Goal: Navigation & Orientation: Find specific page/section

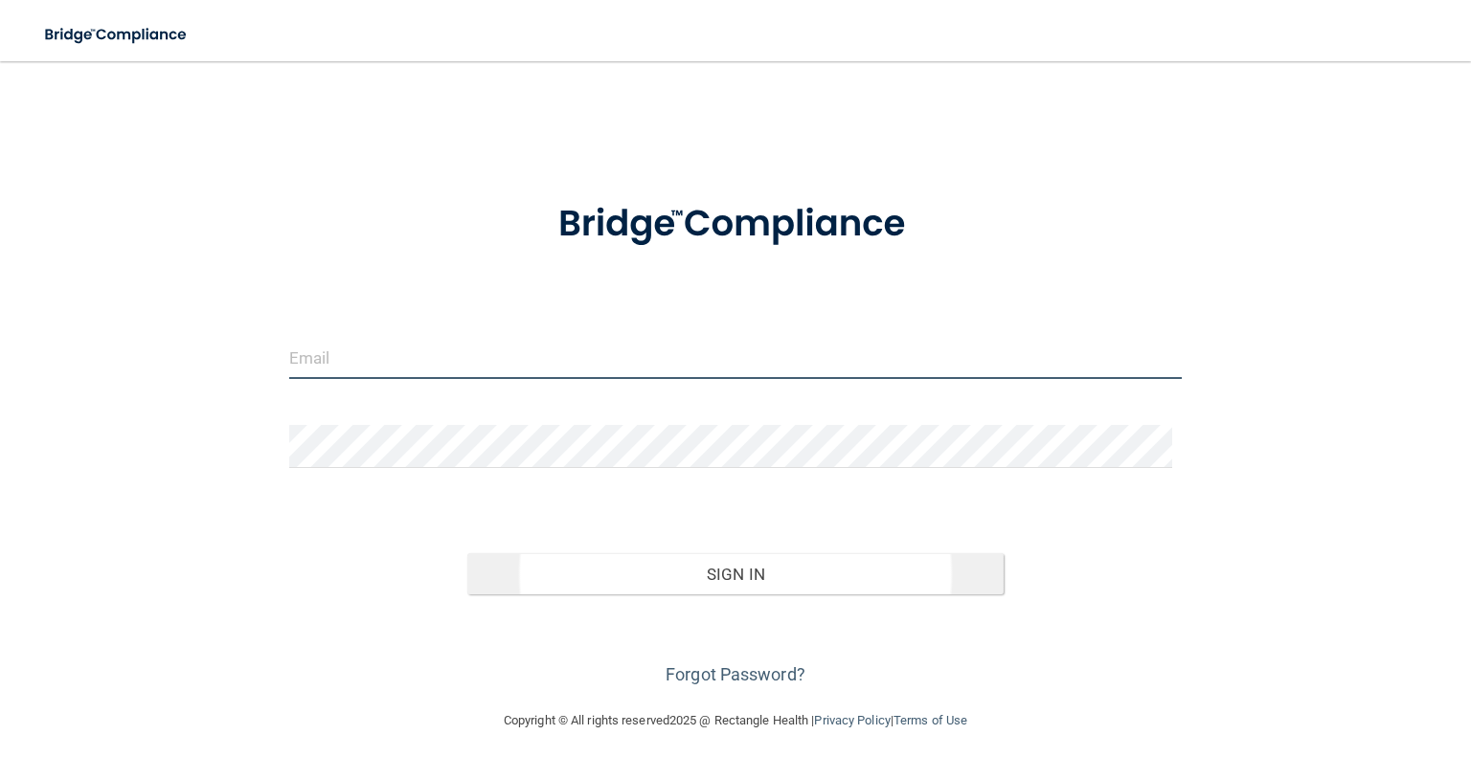
type input "[EMAIL_ADDRESS][DOMAIN_NAME]"
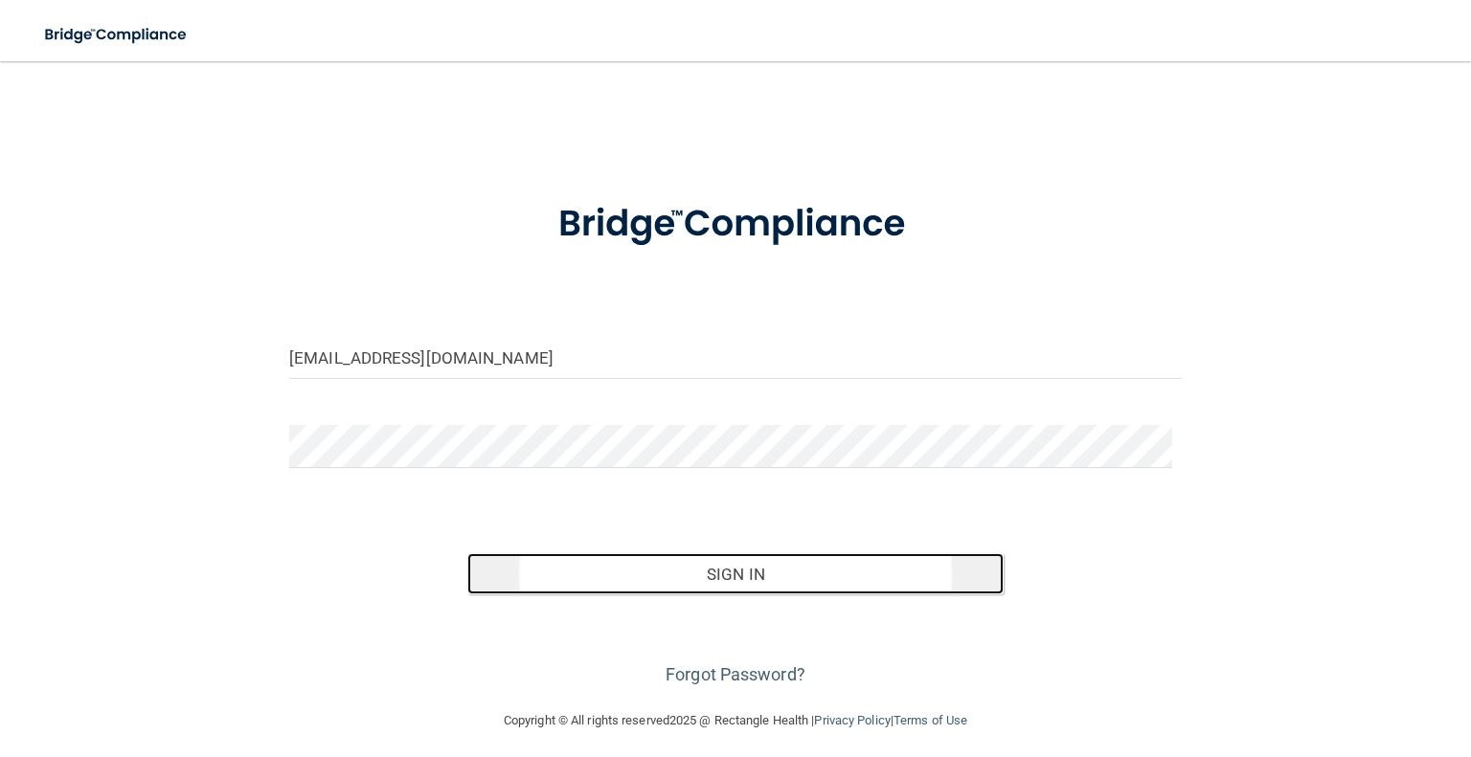
click at [715, 568] on button "Sign In" at bounding box center [734, 575] width 535 height 42
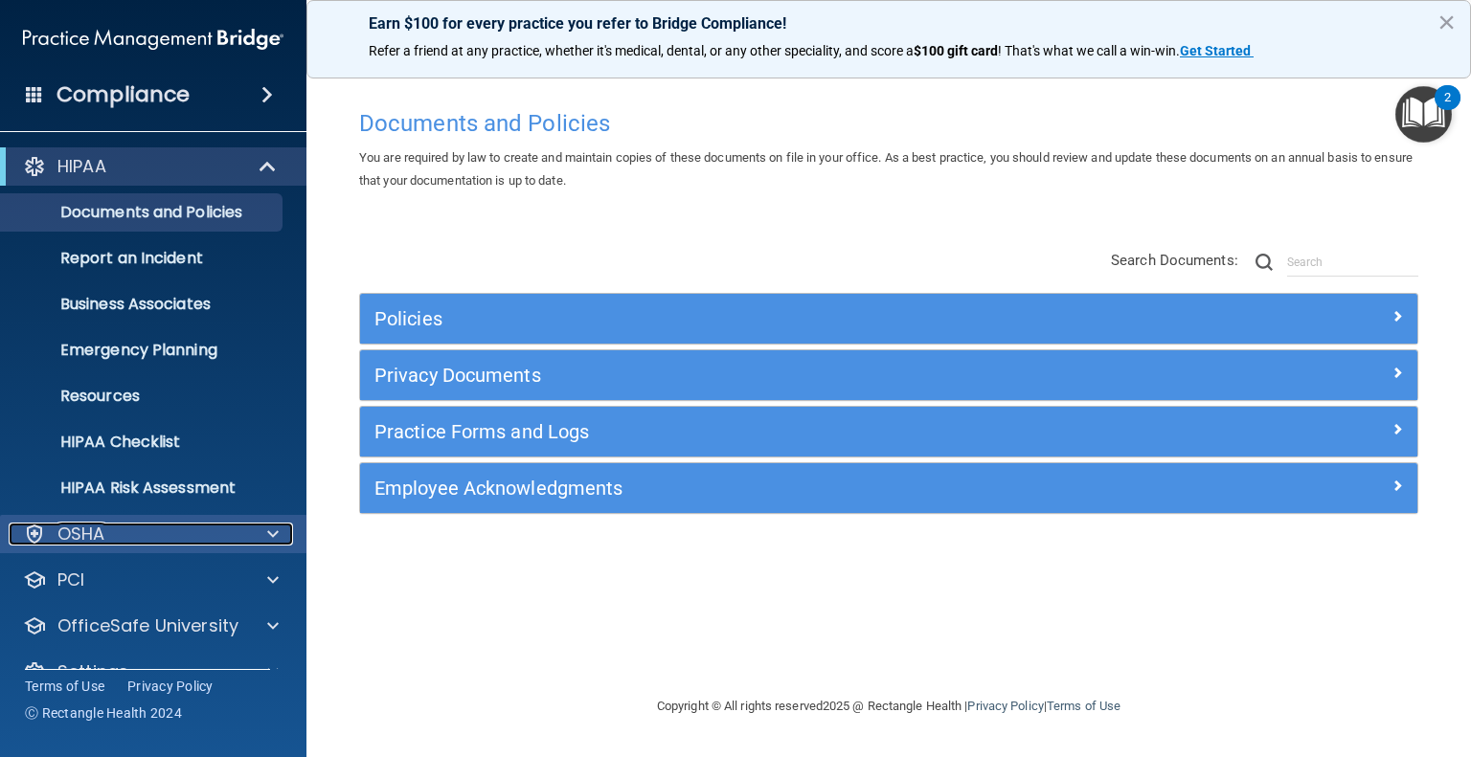
click at [275, 540] on span at bounding box center [272, 534] width 11 height 23
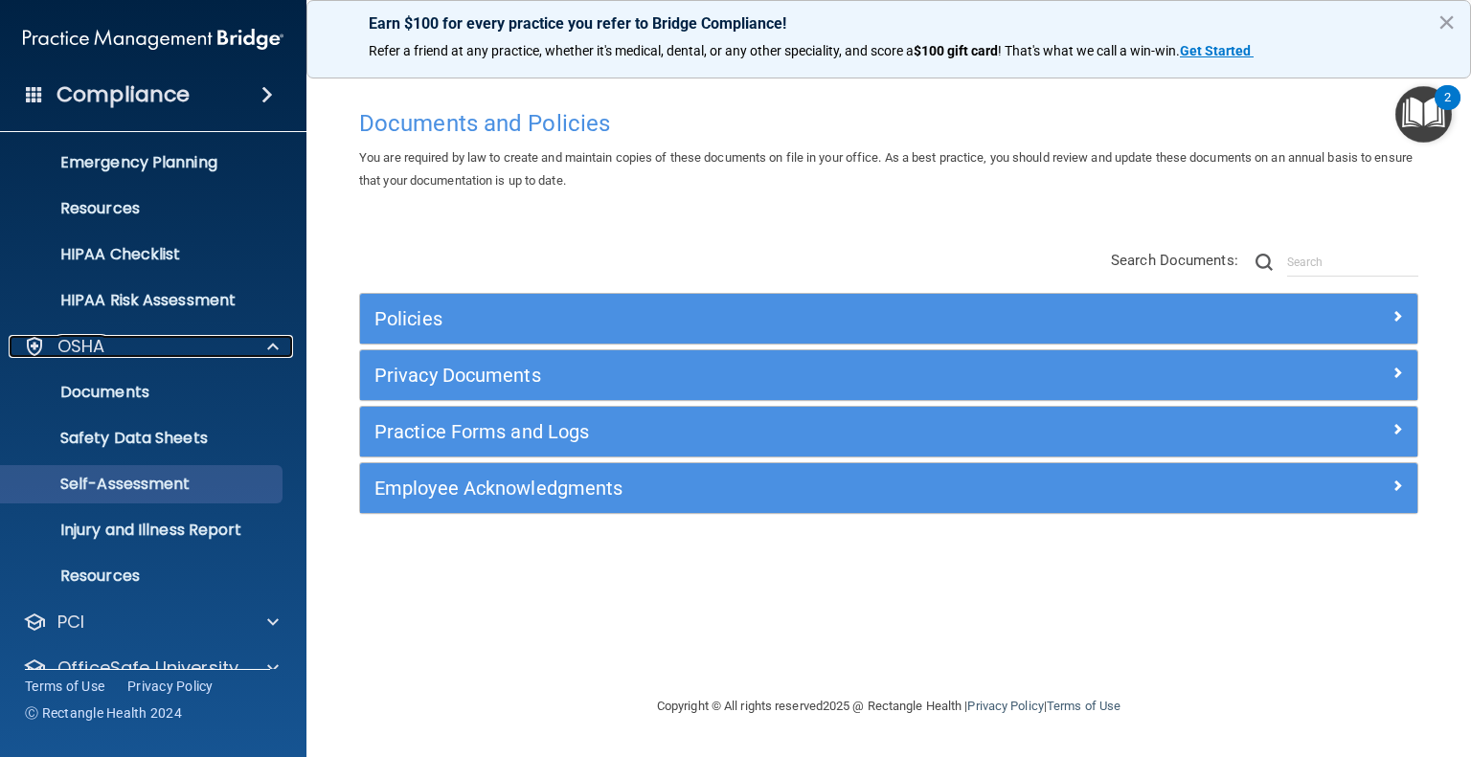
scroll to position [192, 0]
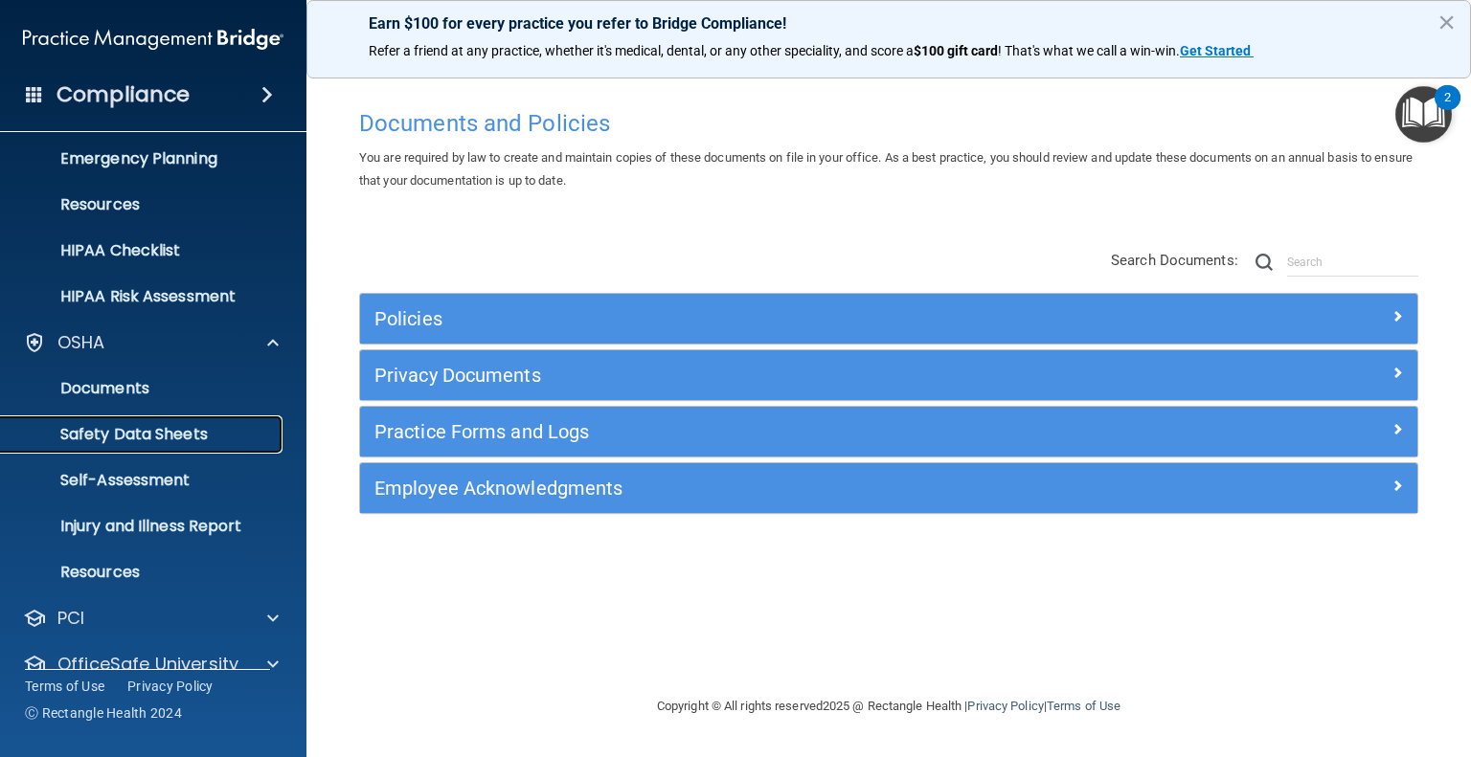
click at [140, 430] on p "Safety Data Sheets" at bounding box center [142, 434] width 261 height 19
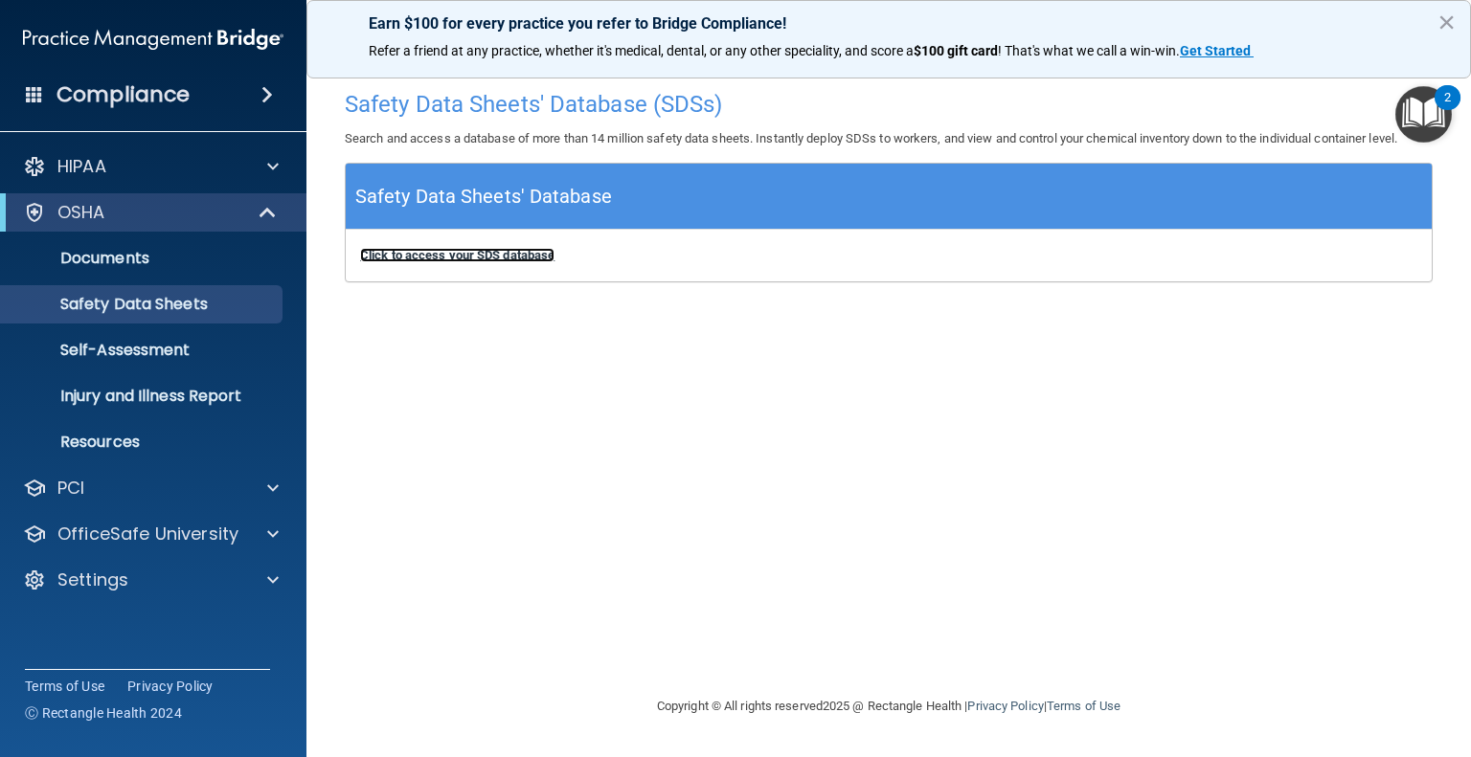
click at [416, 259] on b "Click to access your SDS database" at bounding box center [457, 255] width 194 height 14
click at [145, 357] on p "Self-Assessment" at bounding box center [142, 350] width 261 height 19
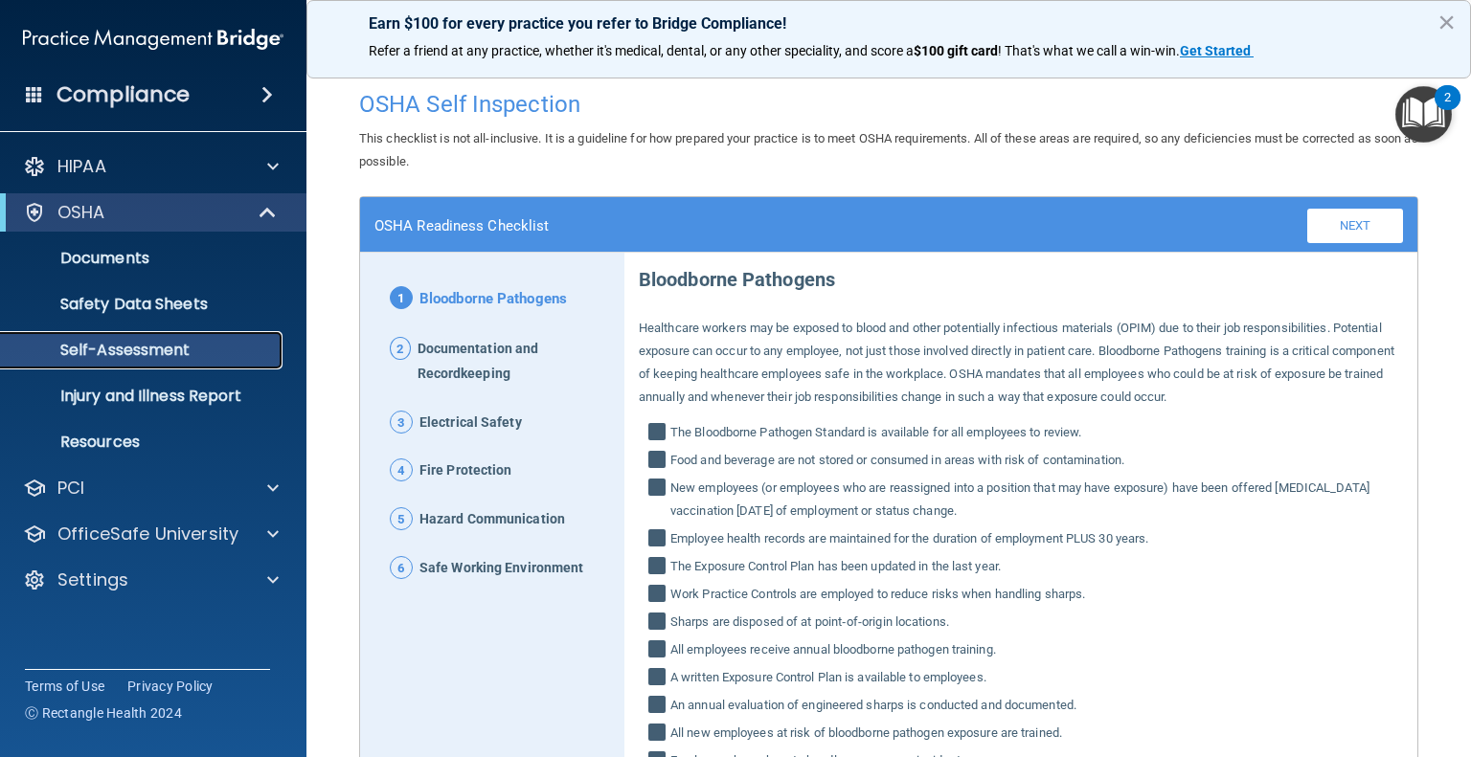
click at [167, 353] on p "Self-Assessment" at bounding box center [142, 350] width 261 height 19
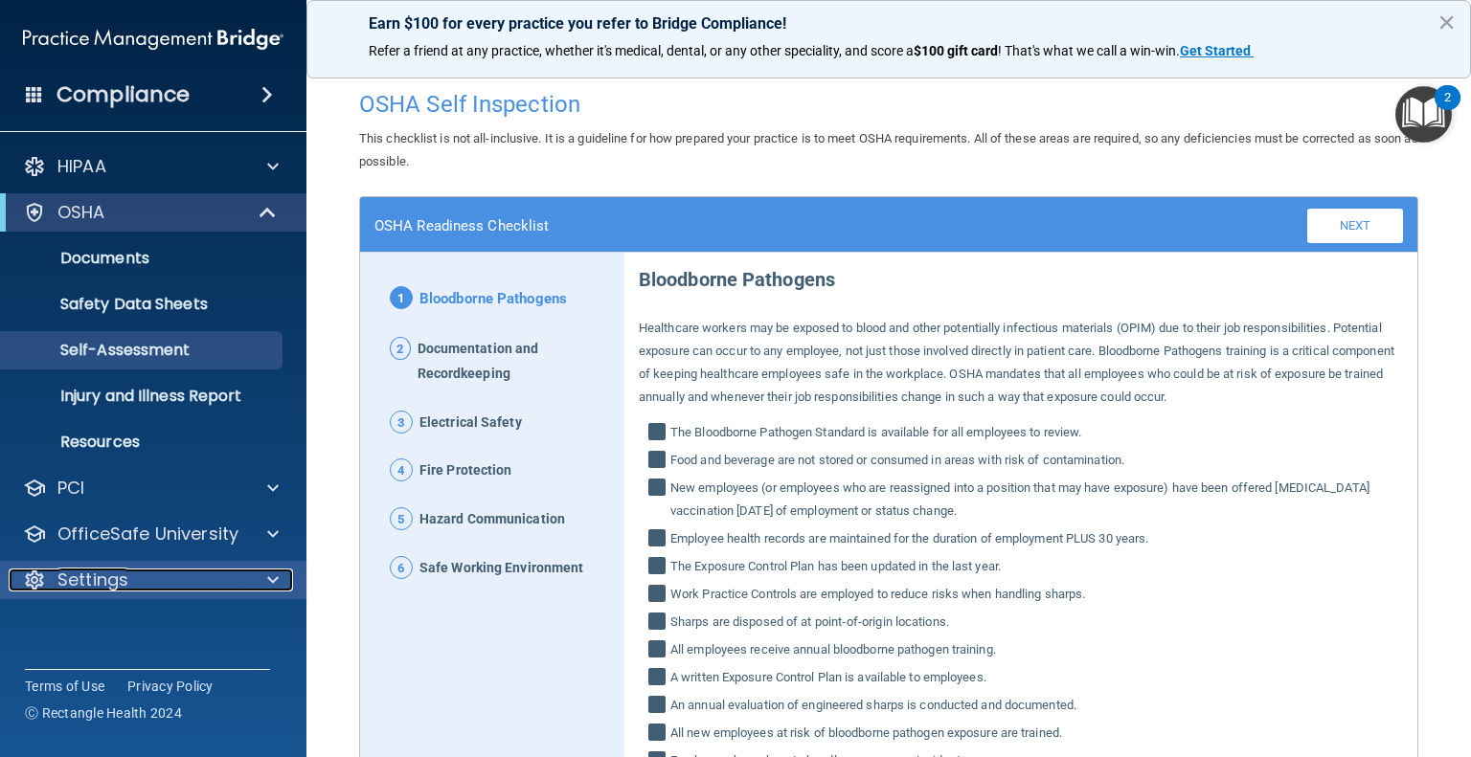
click at [121, 585] on p "Settings" at bounding box center [92, 580] width 71 height 23
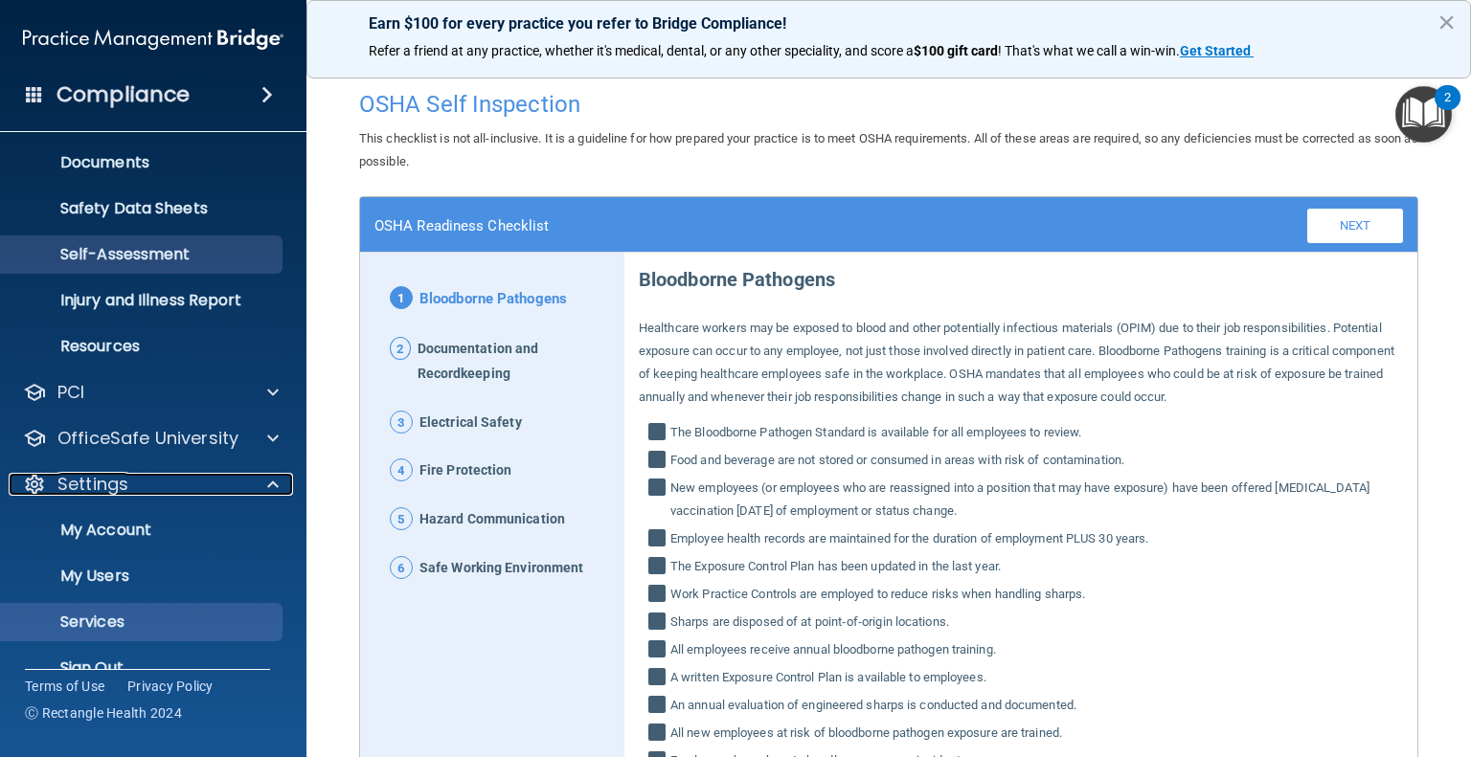
scroll to position [128, 0]
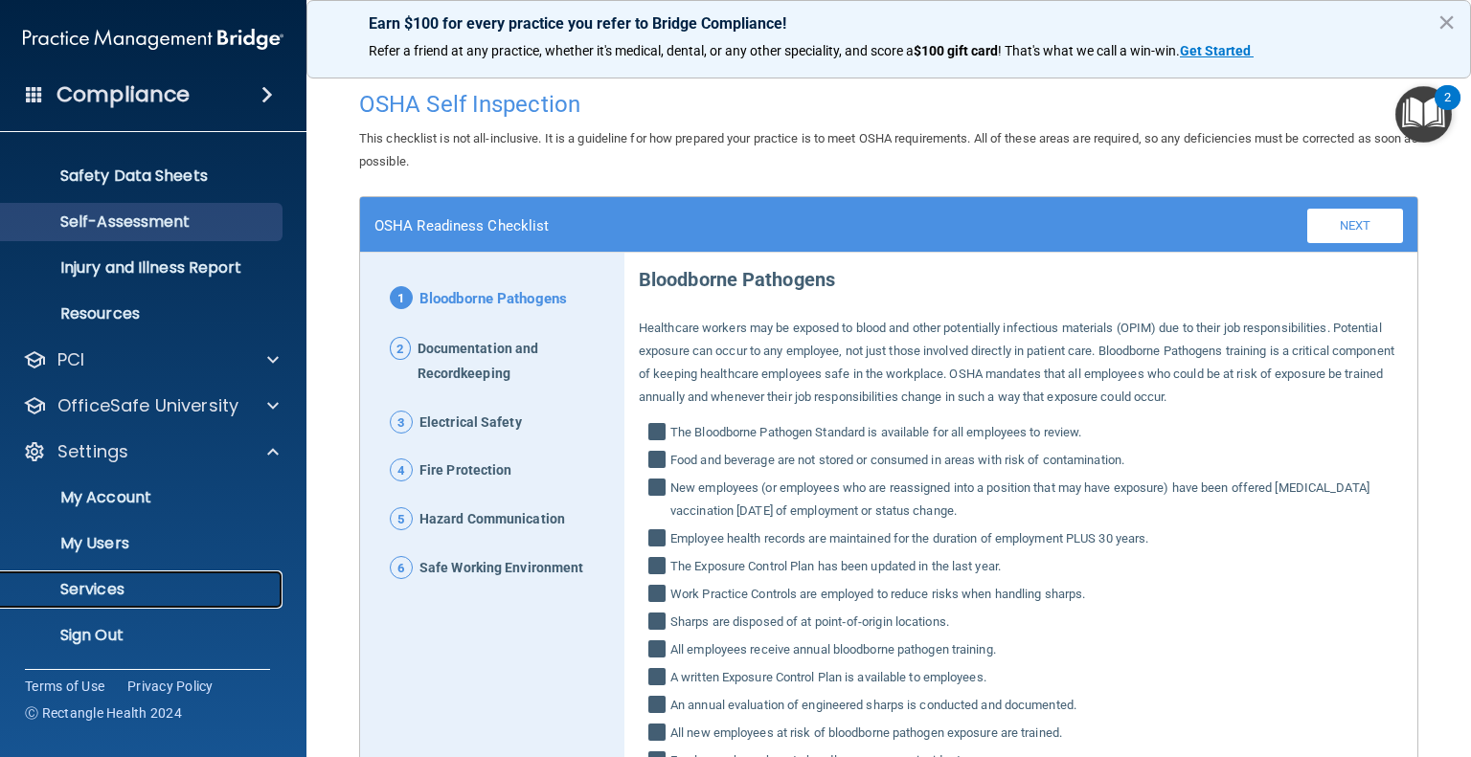
click at [111, 592] on p "Services" at bounding box center [142, 589] width 261 height 19
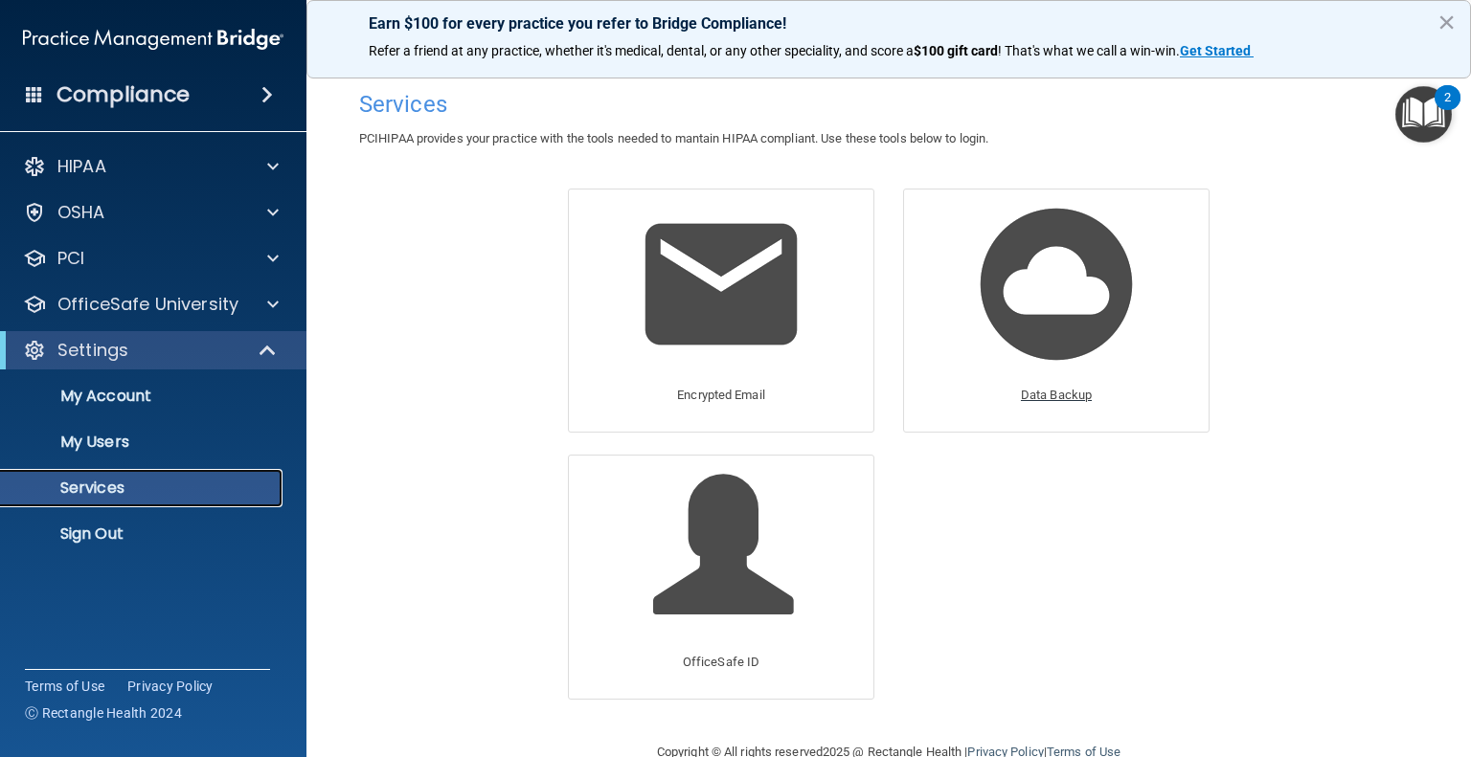
scroll to position [40, 0]
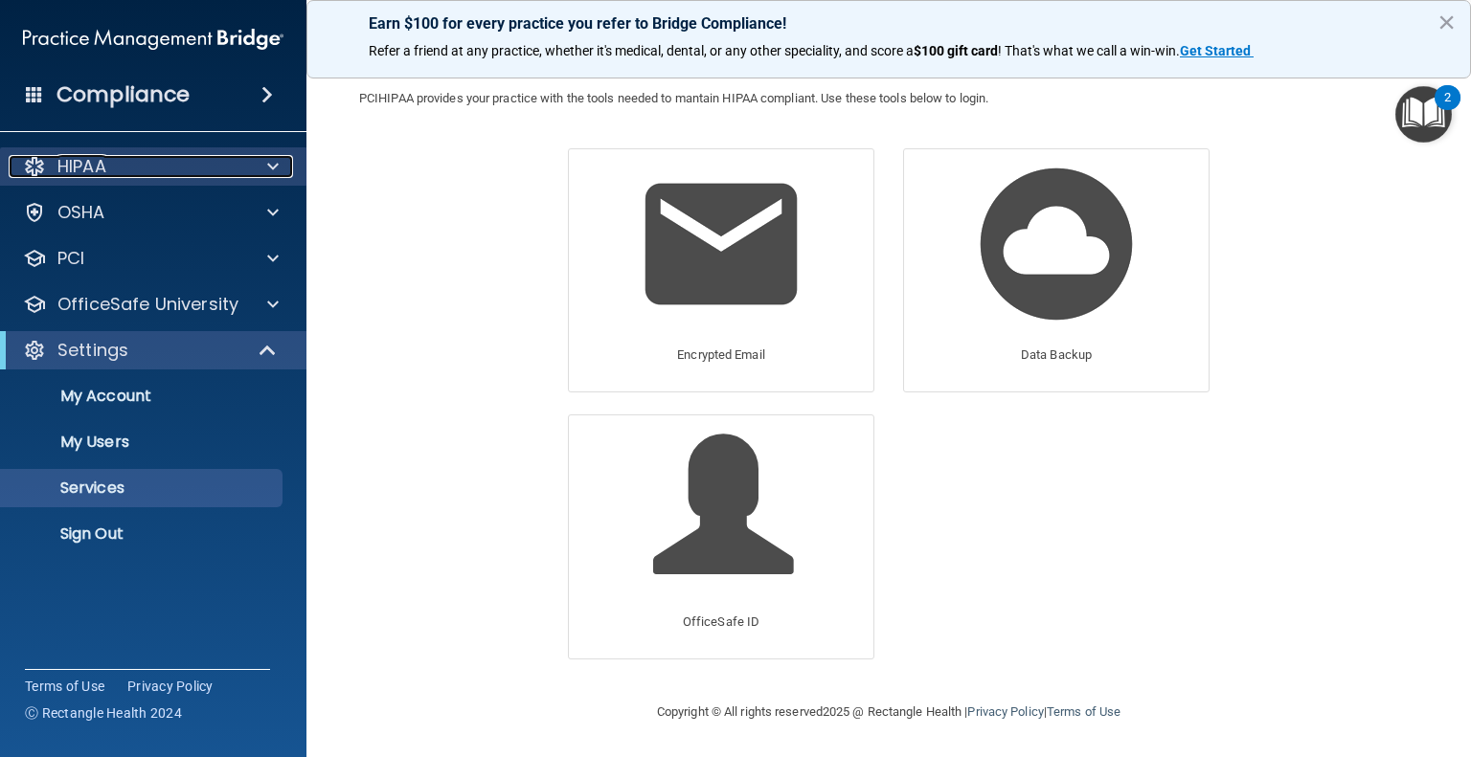
click at [107, 171] on div "HIPAA" at bounding box center [127, 166] width 237 height 23
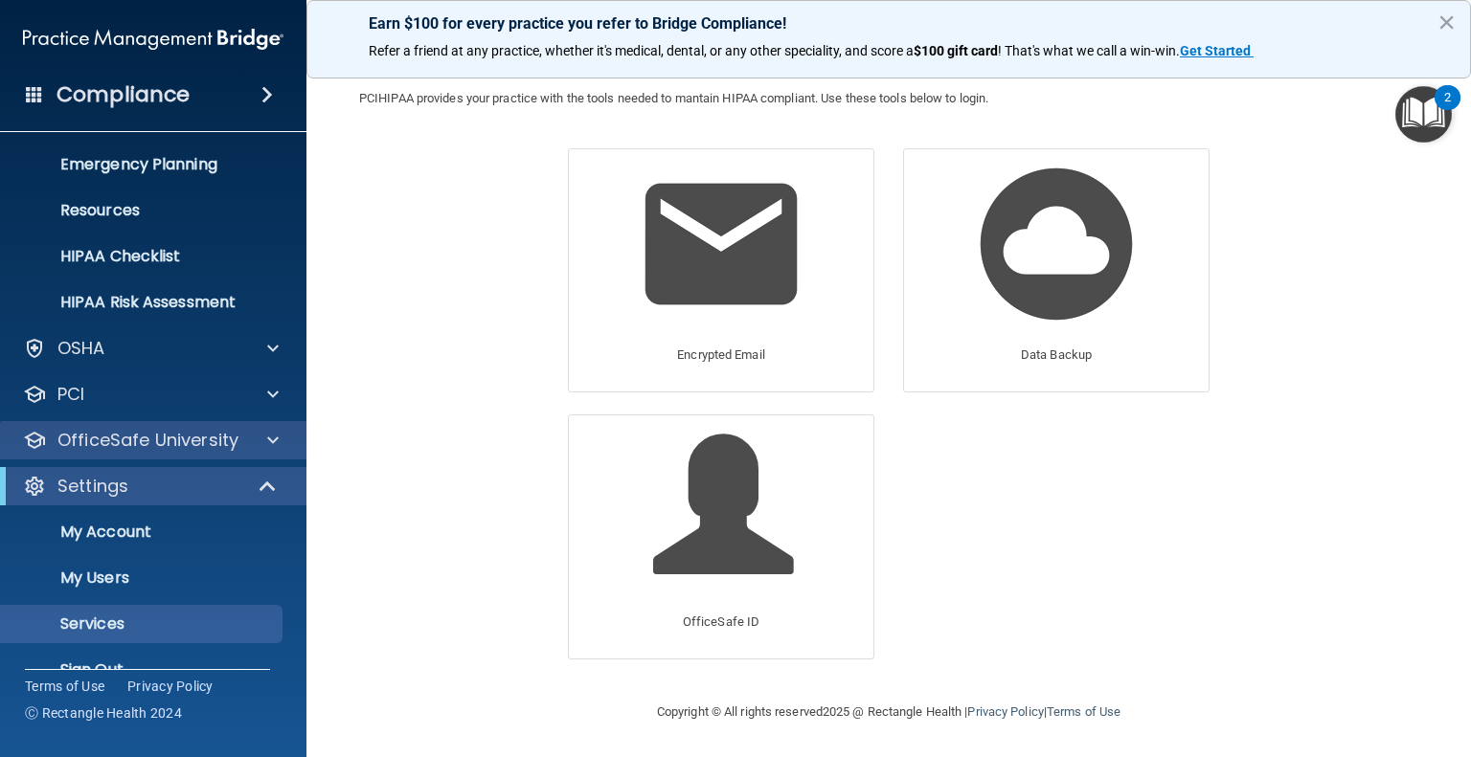
scroll to position [220, 0]
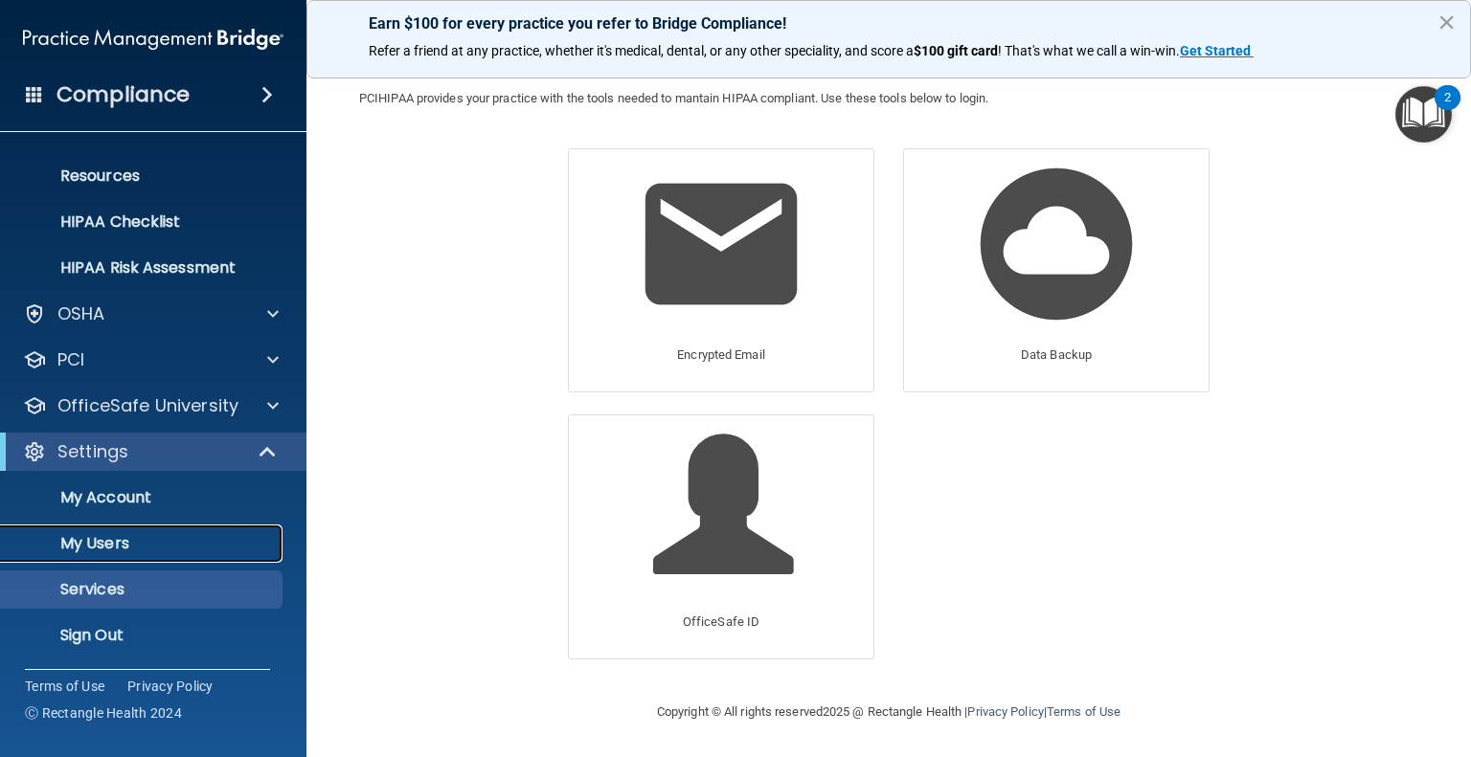
click at [100, 551] on p "My Users" at bounding box center [142, 543] width 261 height 19
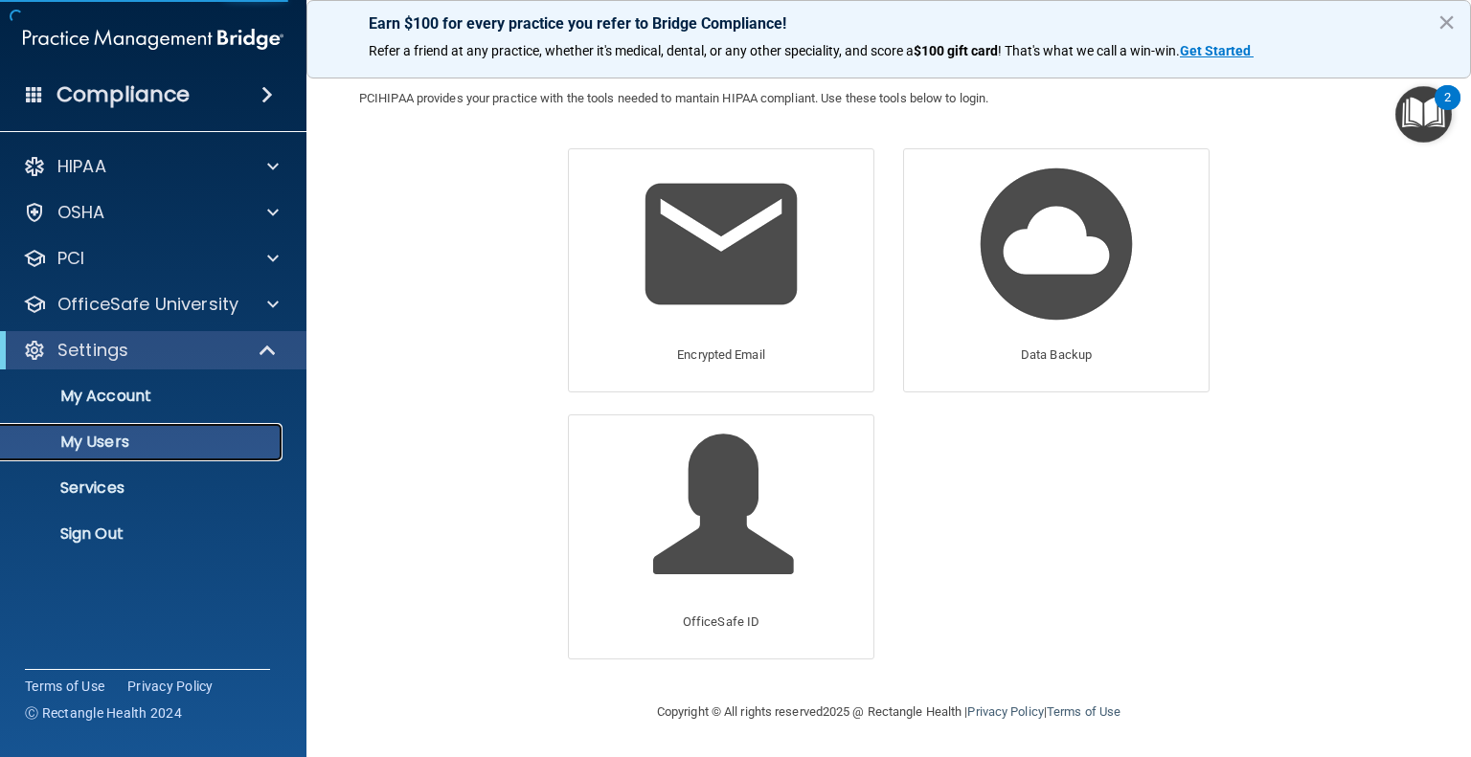
select select "20"
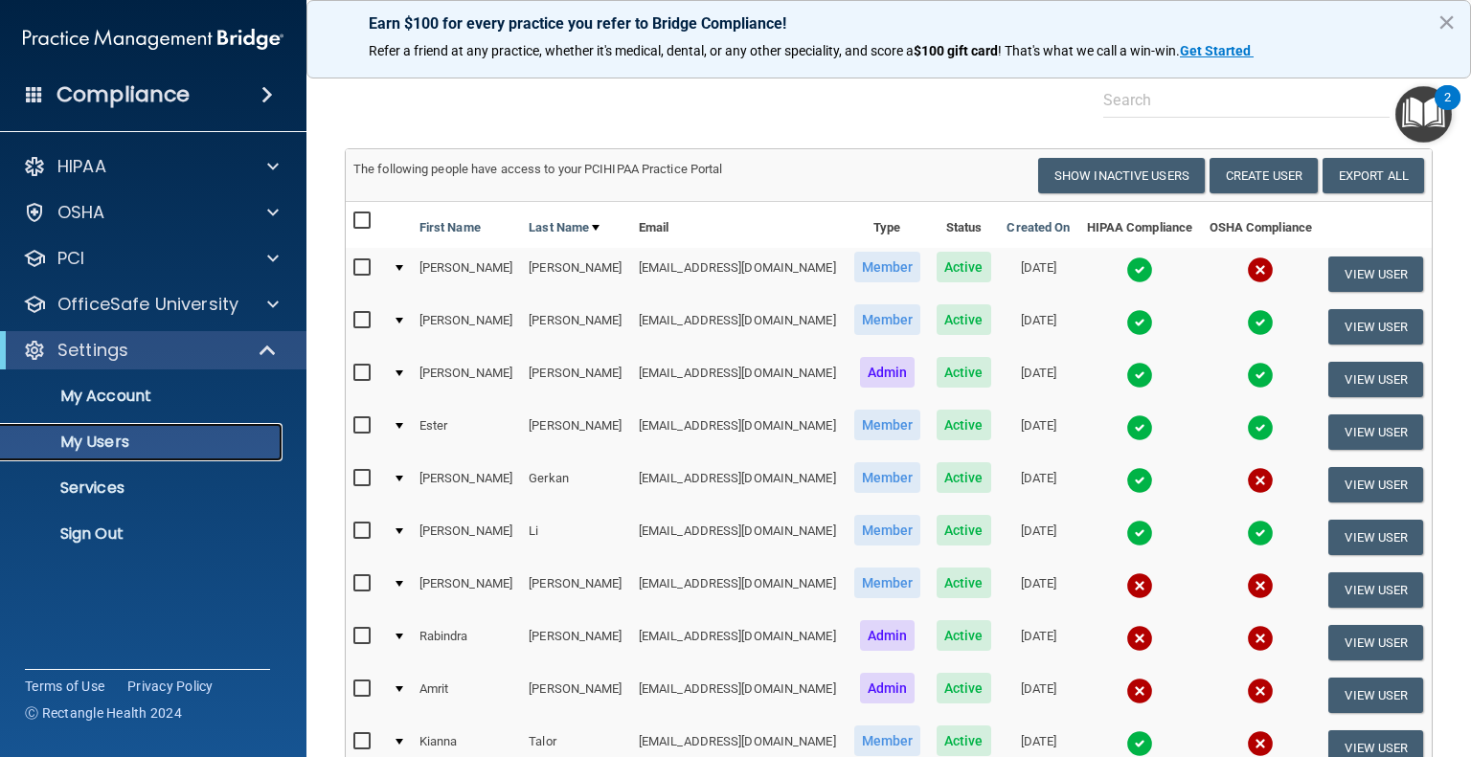
scroll to position [96, 0]
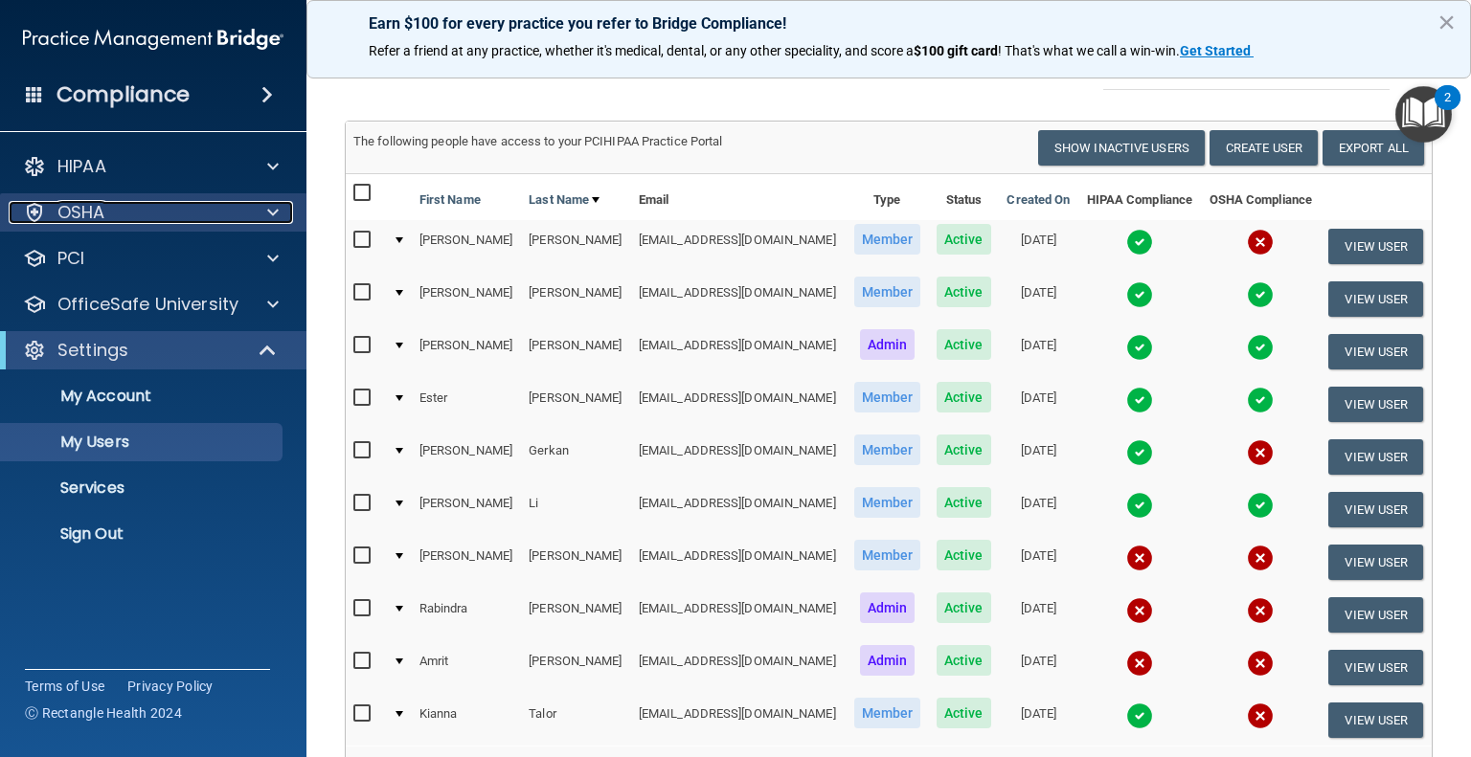
click at [74, 214] on p "OSHA" at bounding box center [81, 212] width 48 height 23
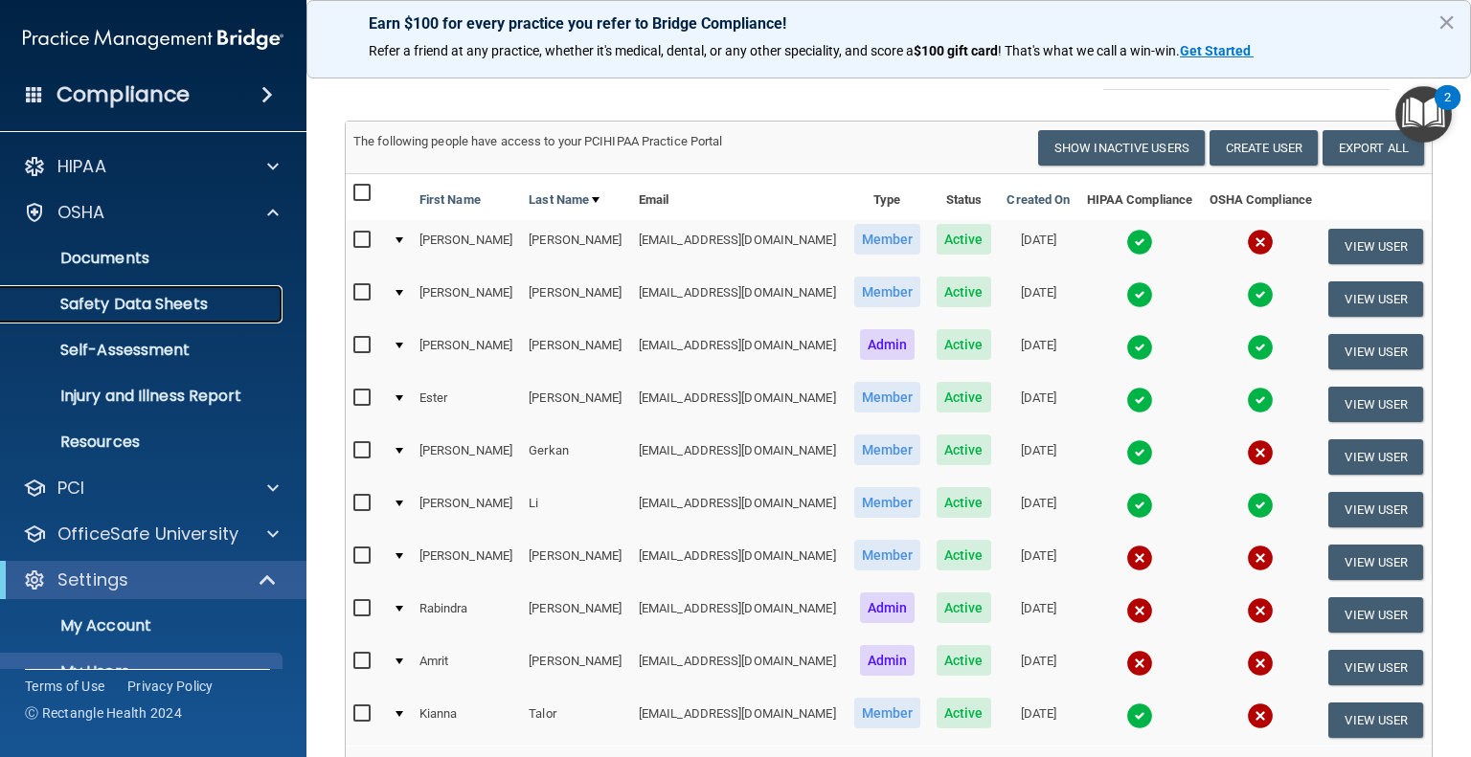
click at [116, 308] on p "Safety Data Sheets" at bounding box center [142, 304] width 261 height 19
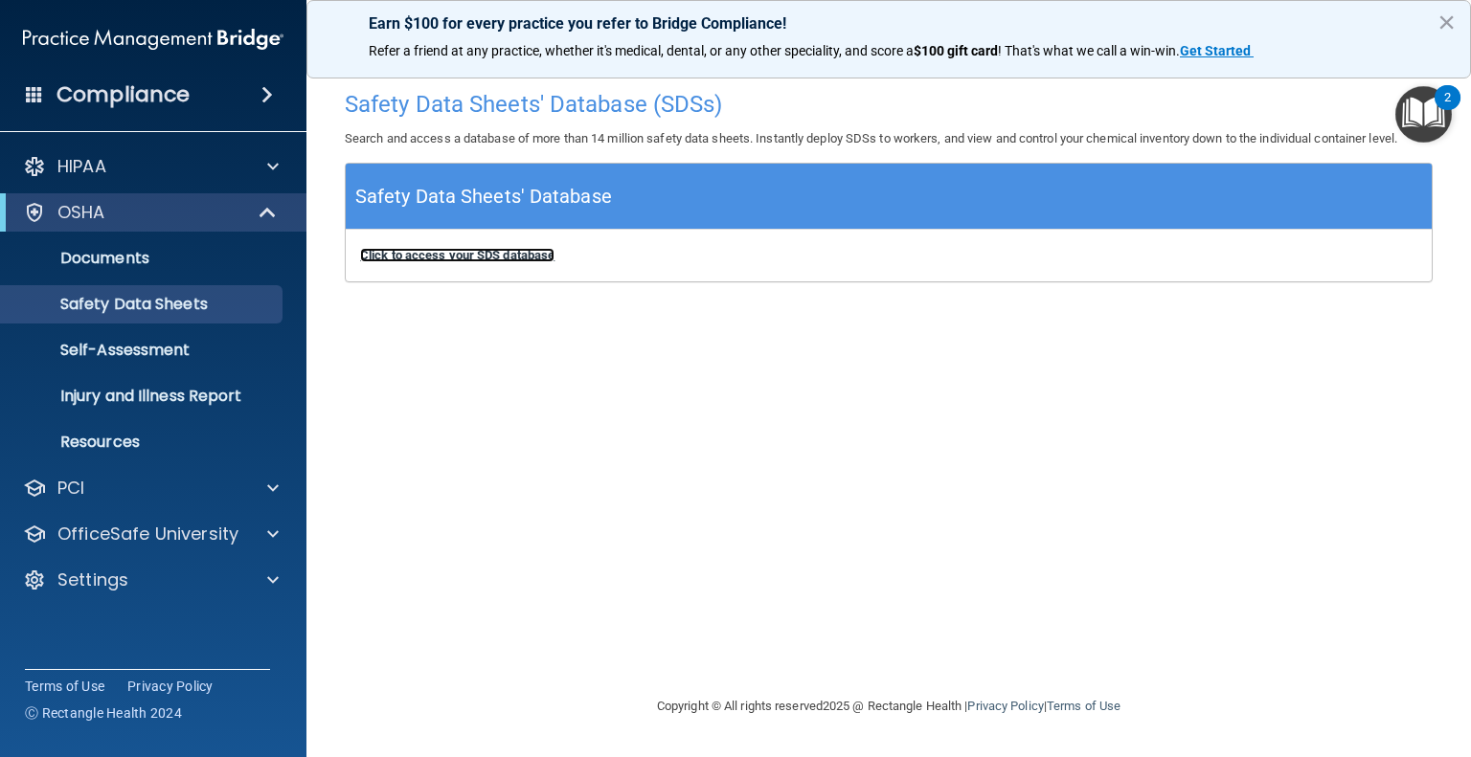
click at [502, 256] on b "Click to access your SDS database" at bounding box center [457, 255] width 194 height 14
click at [117, 360] on p "Self-Assessment" at bounding box center [142, 350] width 261 height 19
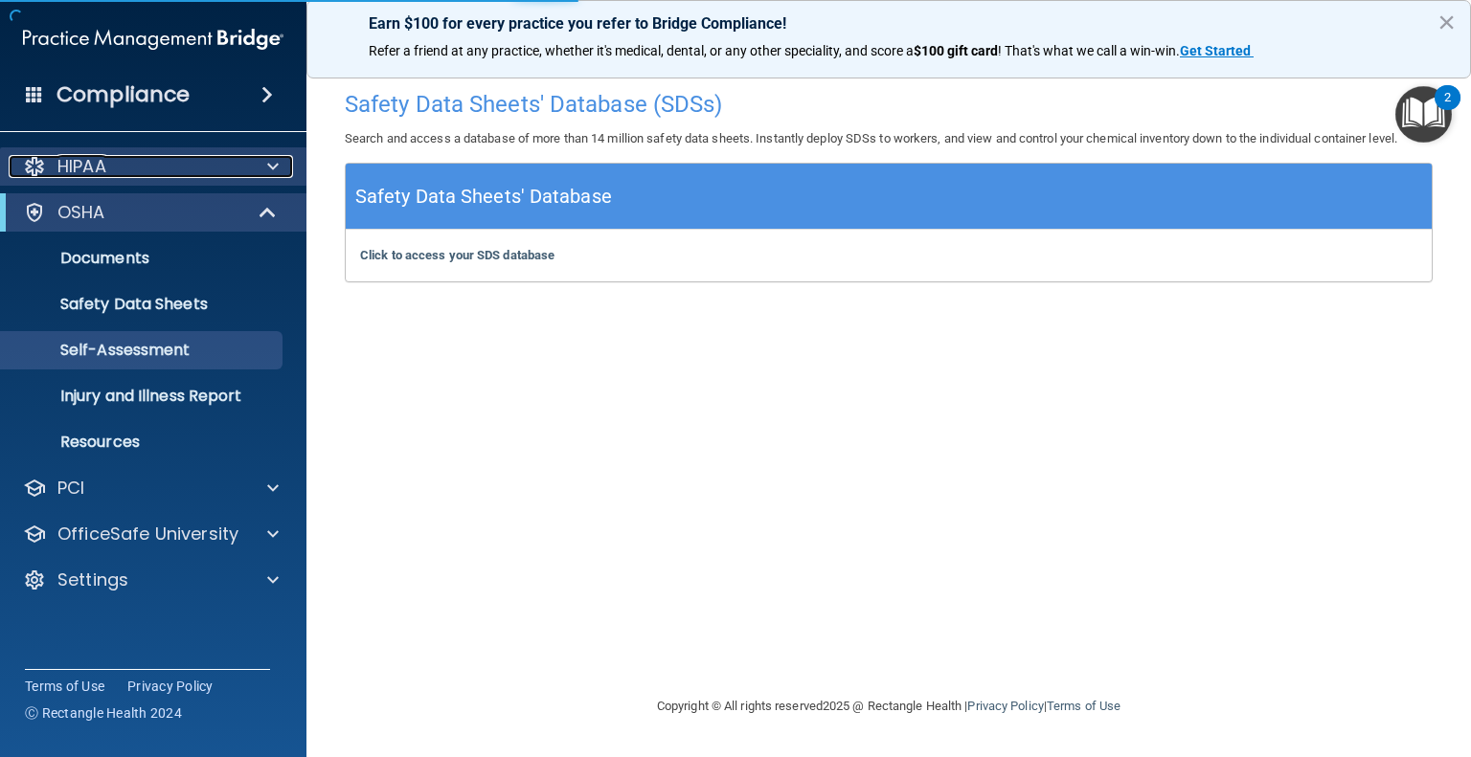
click at [274, 169] on span at bounding box center [272, 166] width 11 height 23
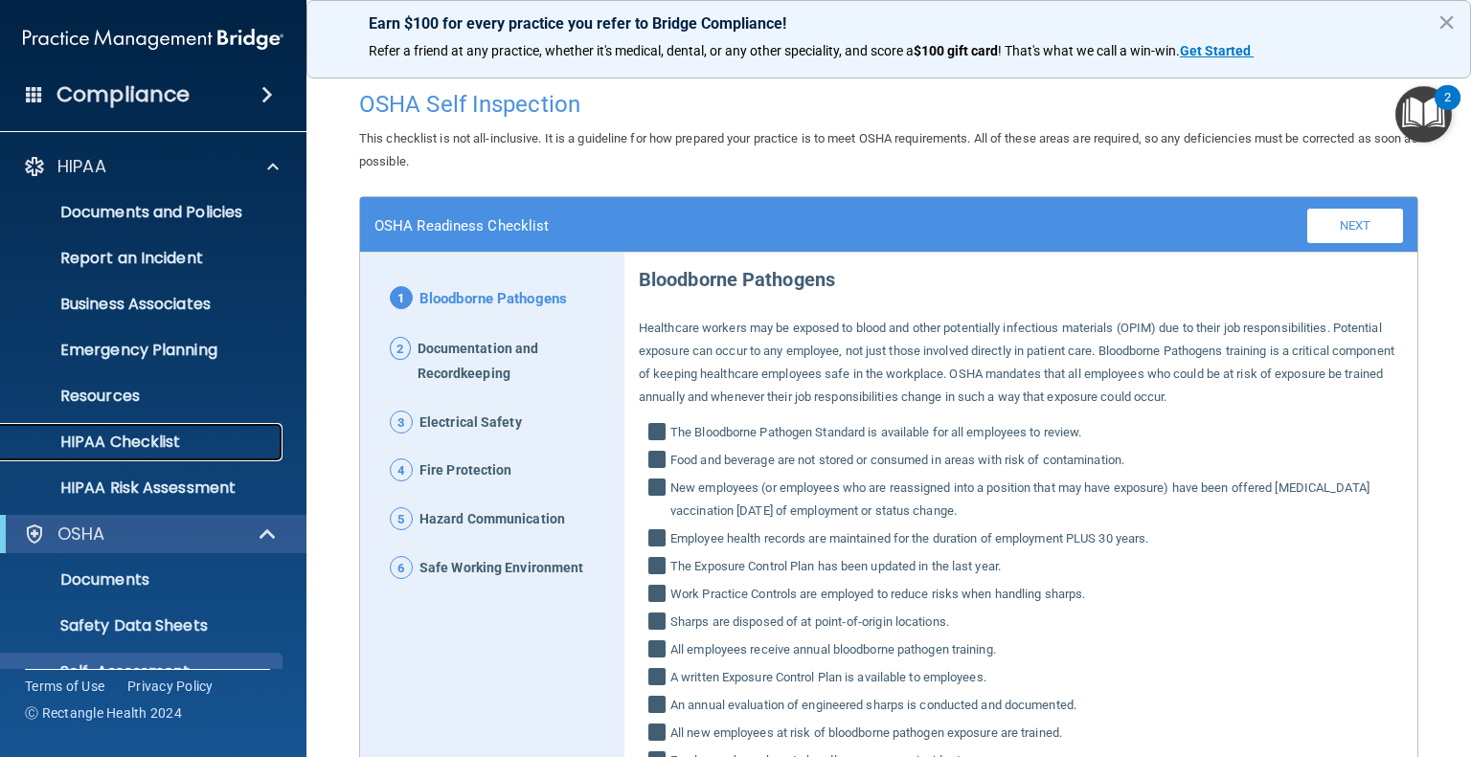
click at [123, 440] on p "HIPAA Checklist" at bounding box center [142, 442] width 261 height 19
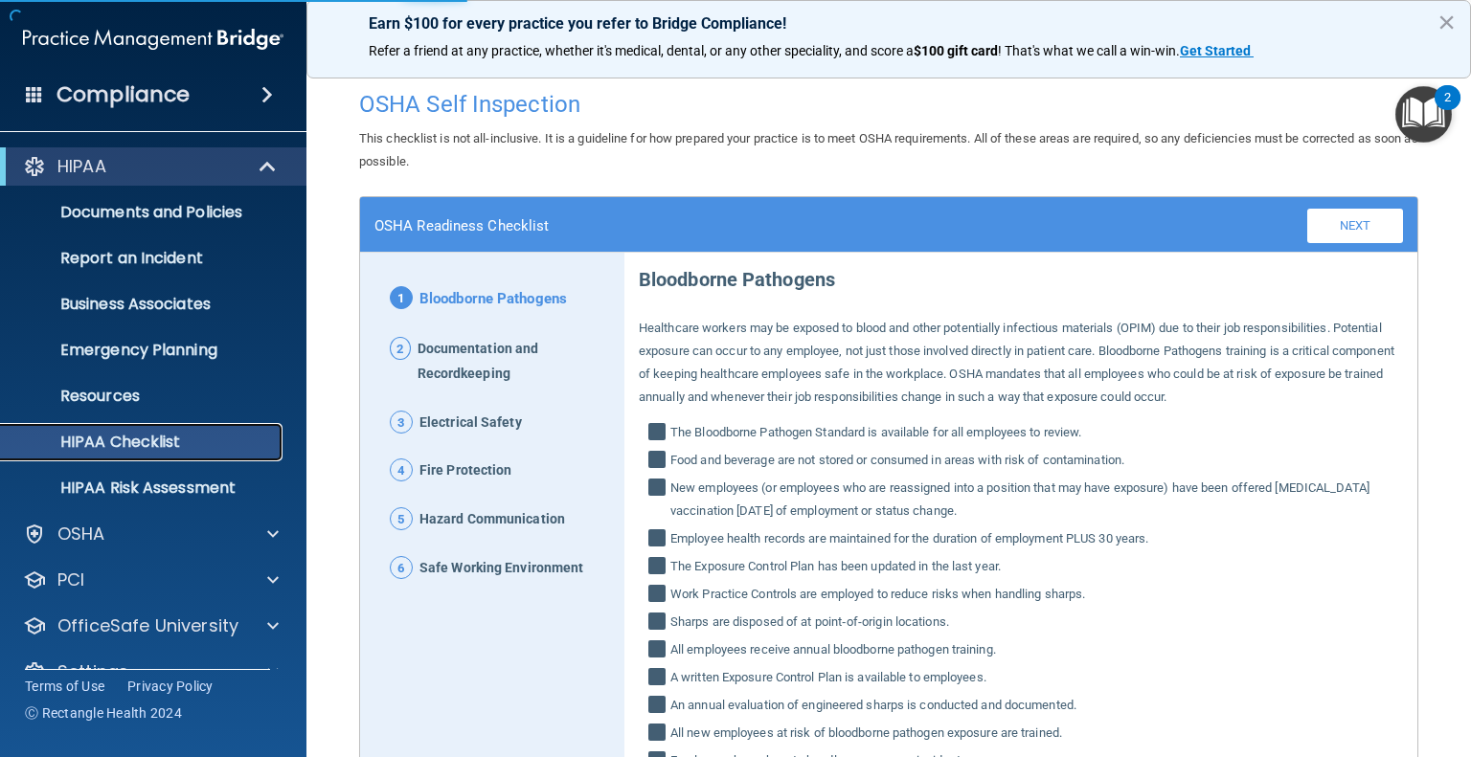
click at [119, 446] on p "HIPAA Checklist" at bounding box center [142, 442] width 261 height 19
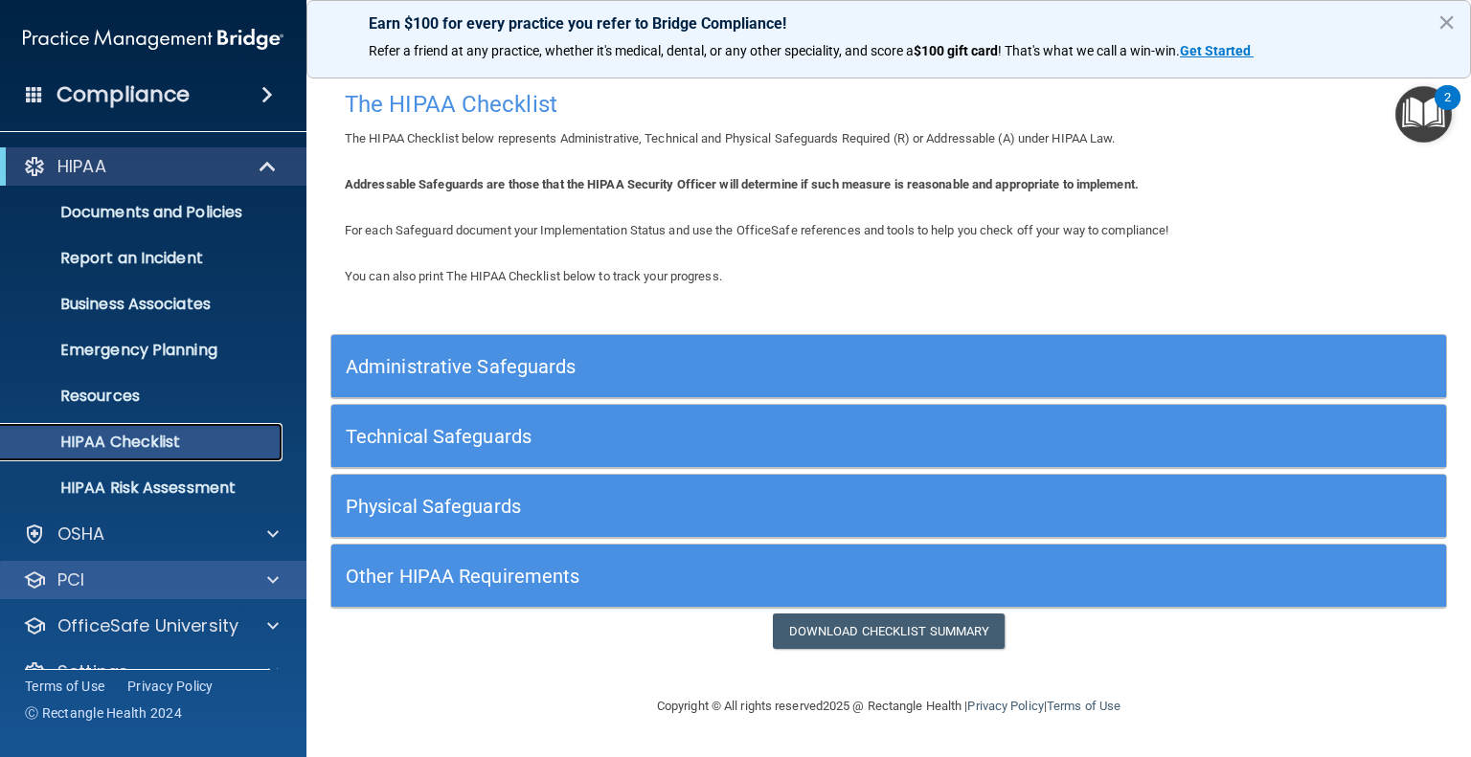
scroll to position [36, 0]
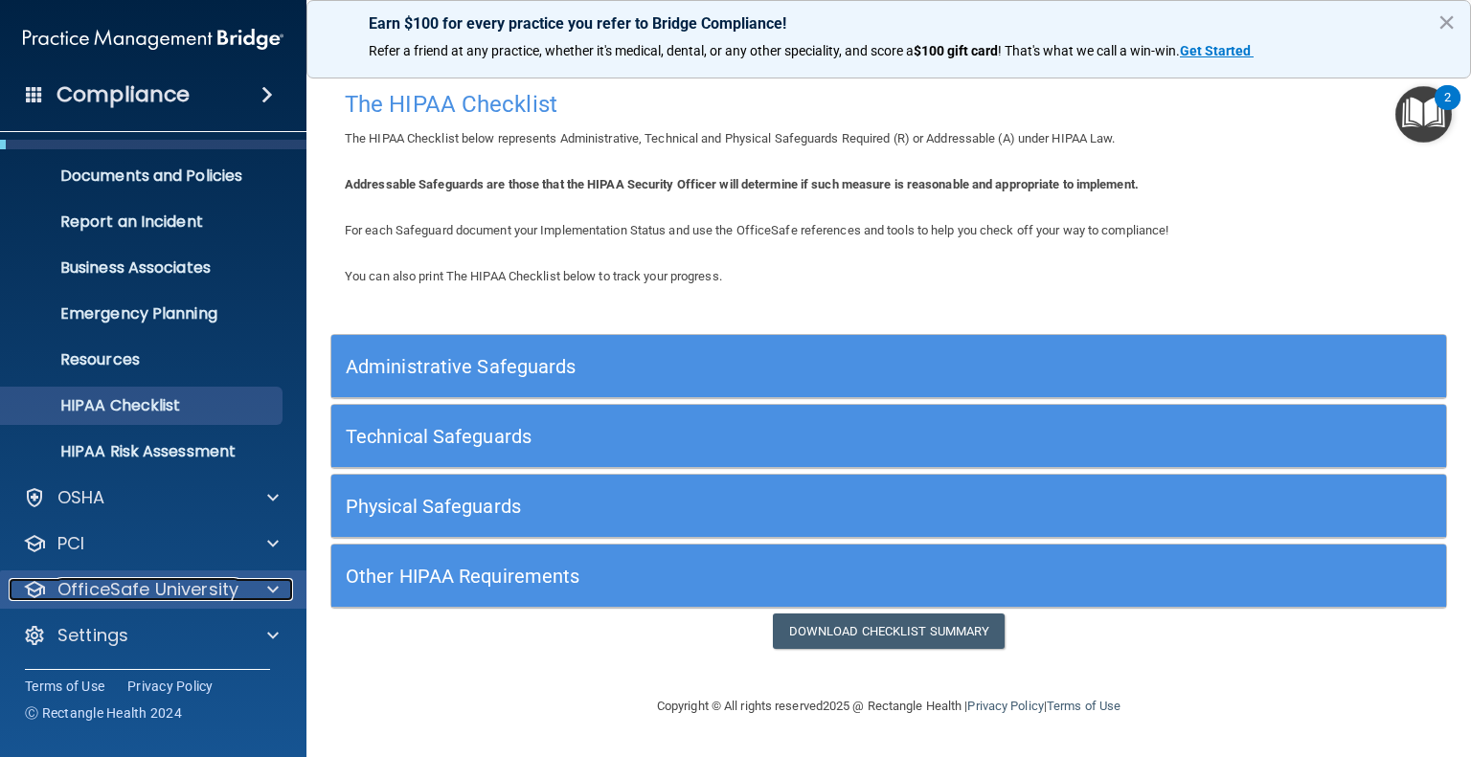
click at [219, 588] on p "OfficeSafe University" at bounding box center [147, 589] width 181 height 23
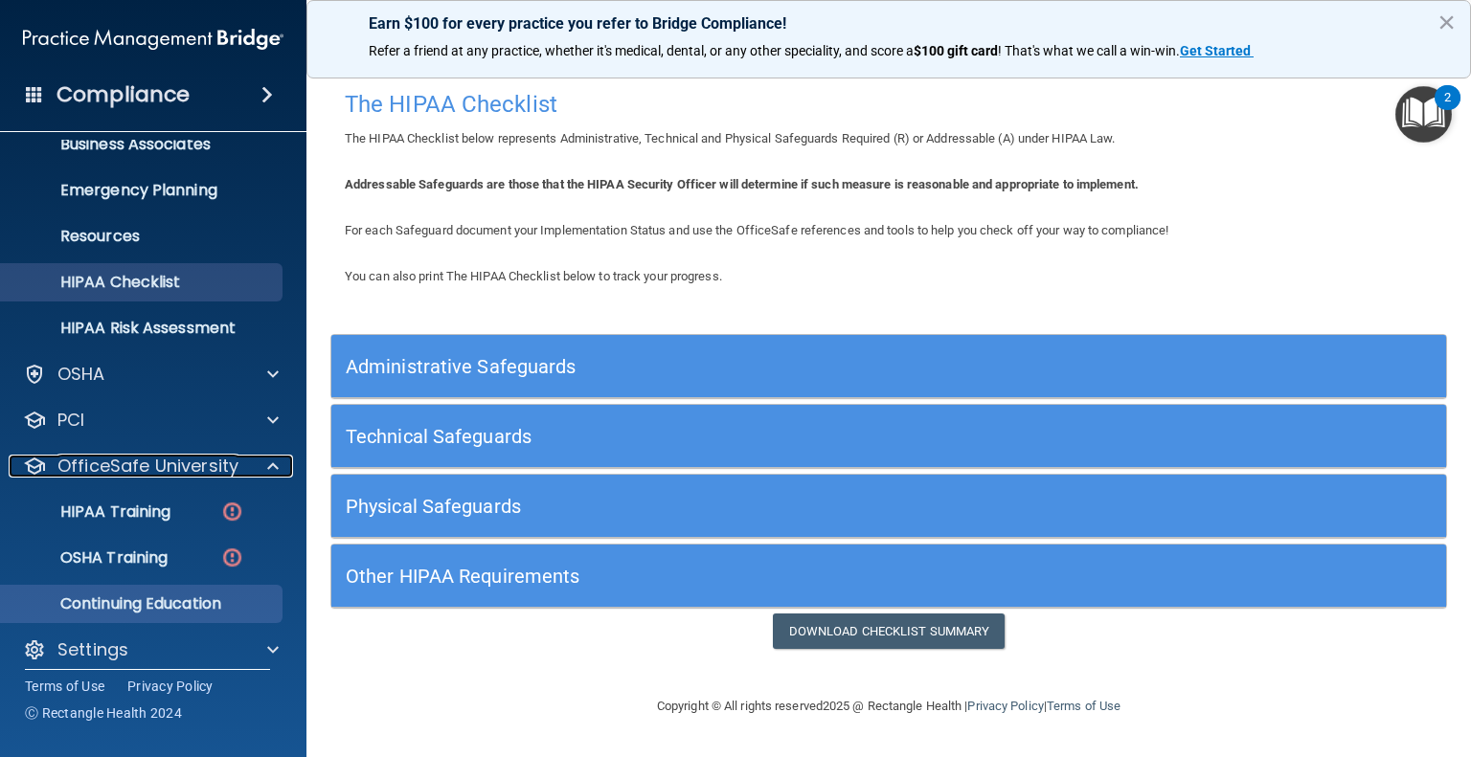
scroll to position [174, 0]
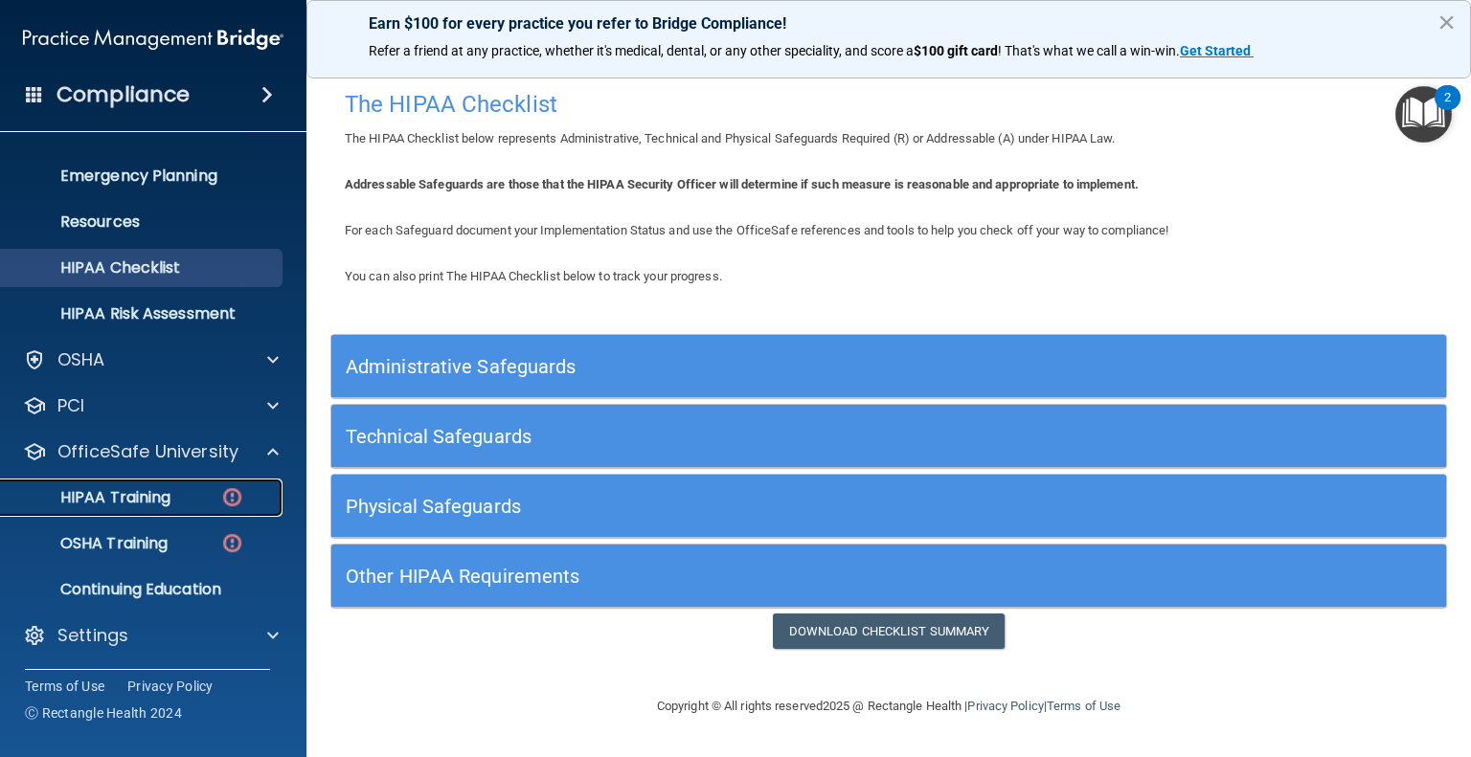
click at [234, 496] on img at bounding box center [232, 498] width 24 height 24
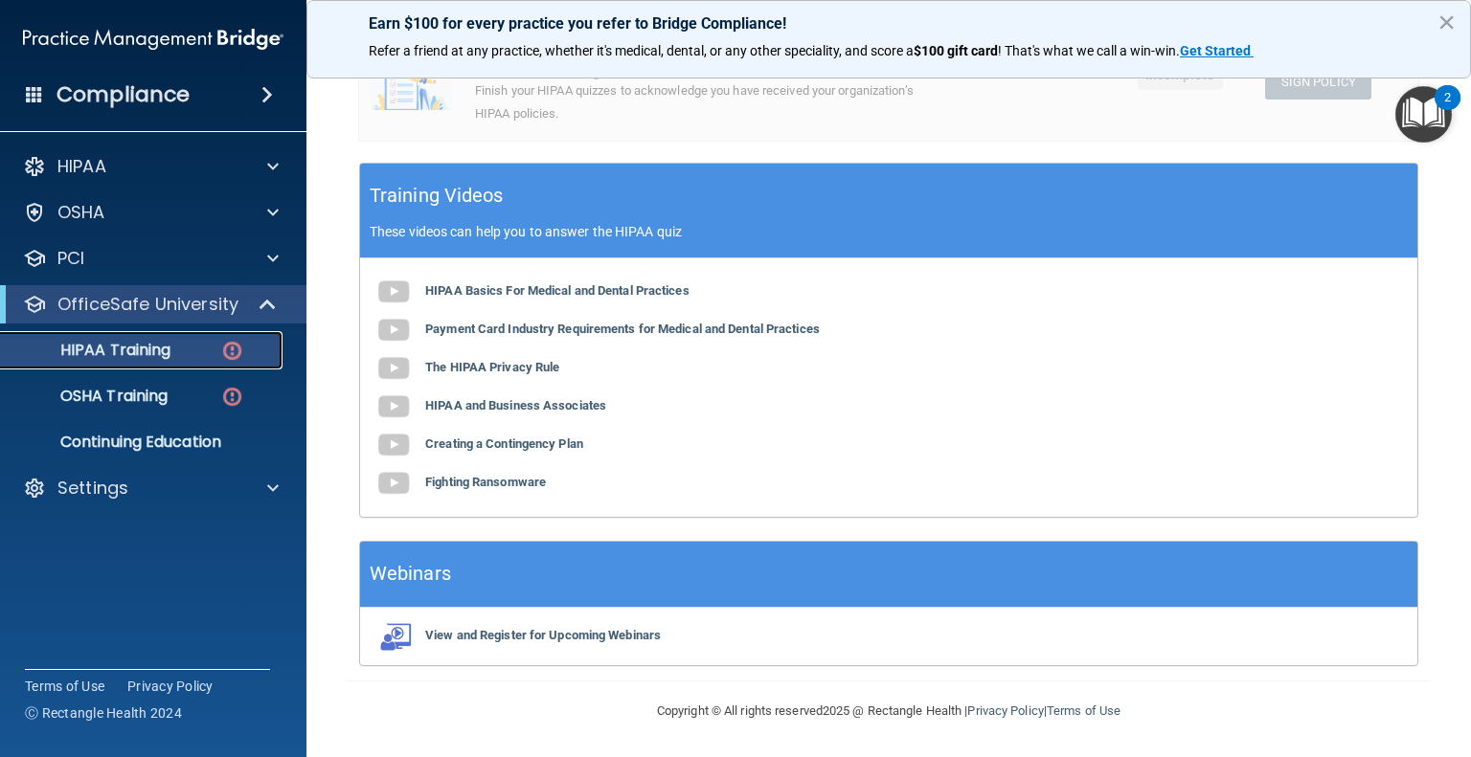
scroll to position [543, 0]
click at [140, 392] on p "OSHA Training" at bounding box center [89, 396] width 155 height 19
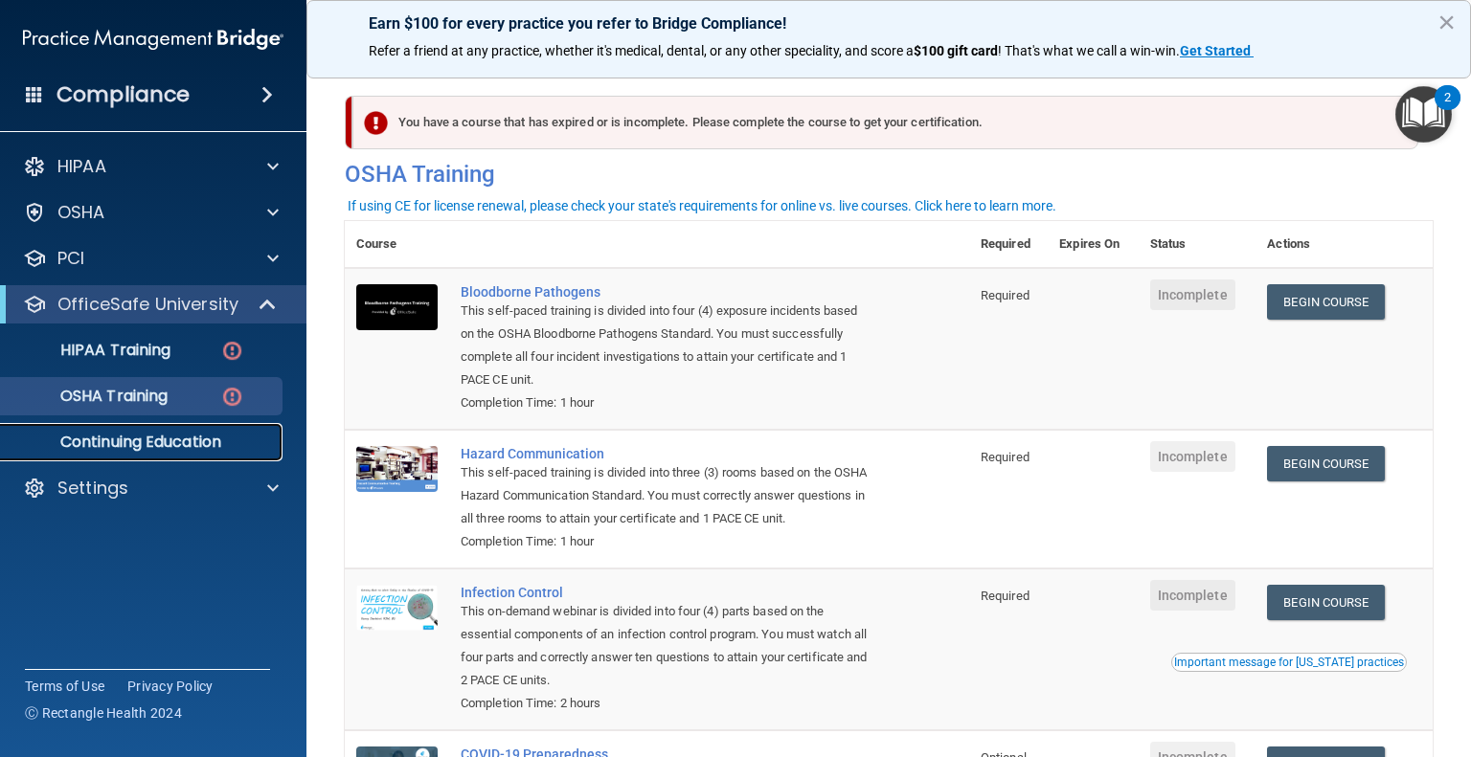
click at [166, 441] on p "Continuing Education" at bounding box center [142, 442] width 261 height 19
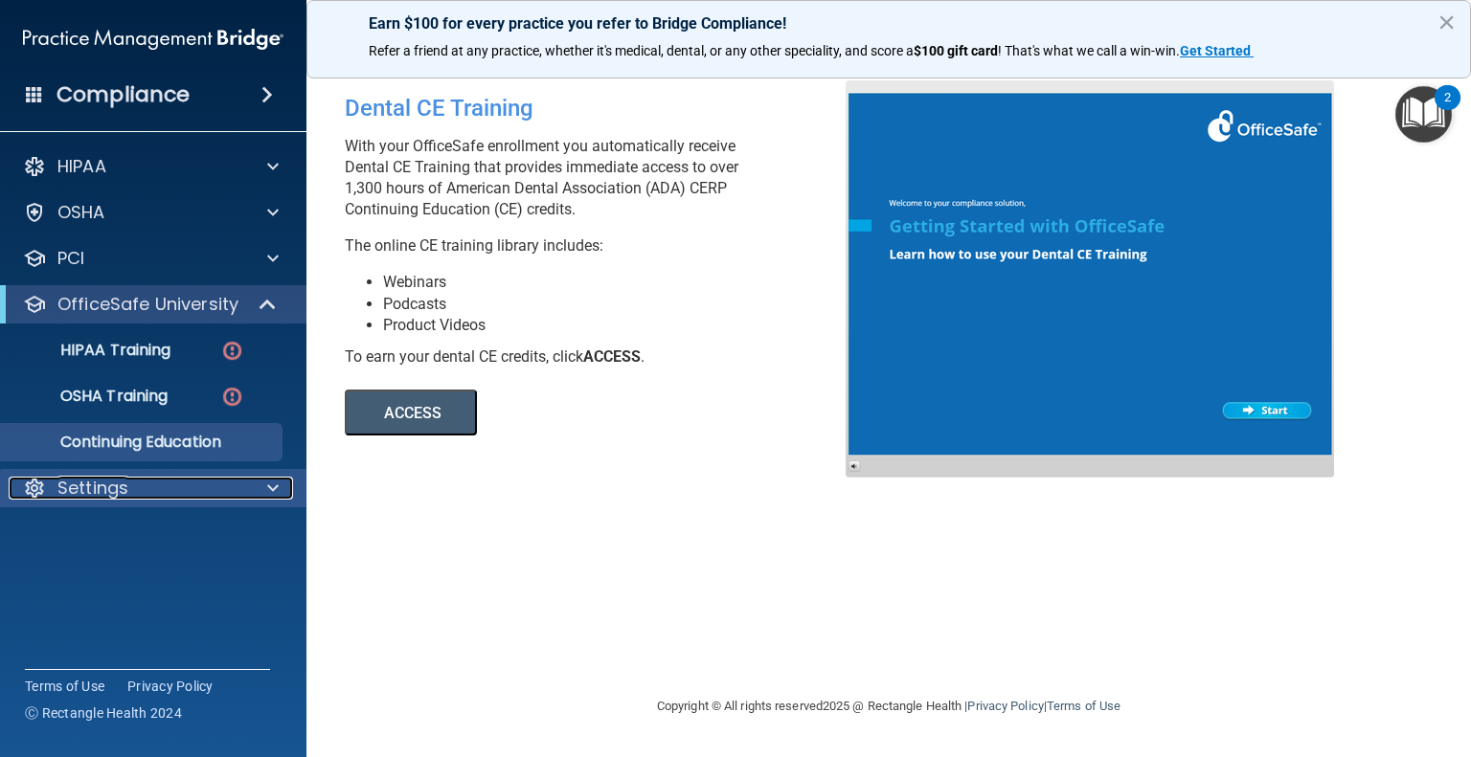
click at [140, 495] on div "Settings" at bounding box center [127, 488] width 237 height 23
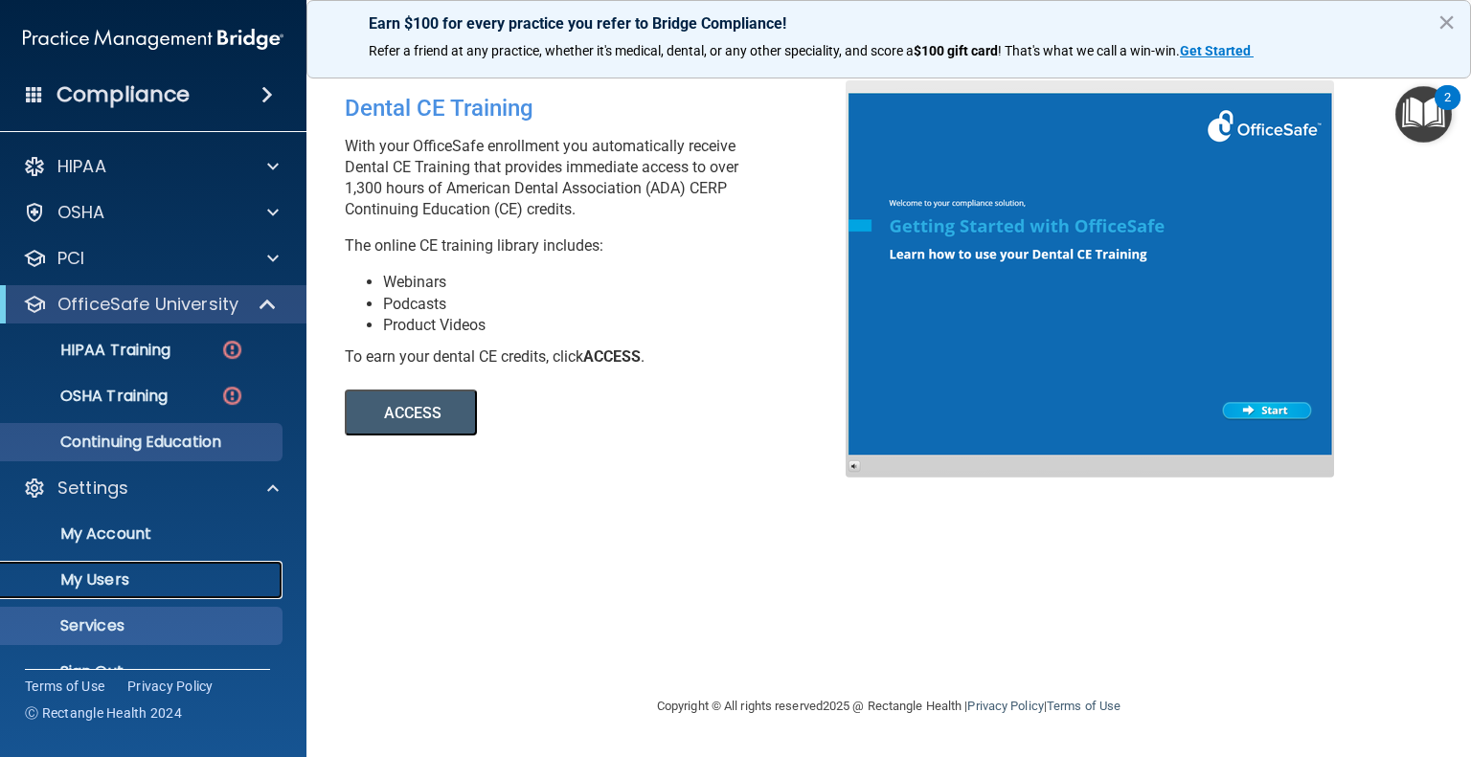
click at [121, 583] on p "My Users" at bounding box center [142, 580] width 261 height 19
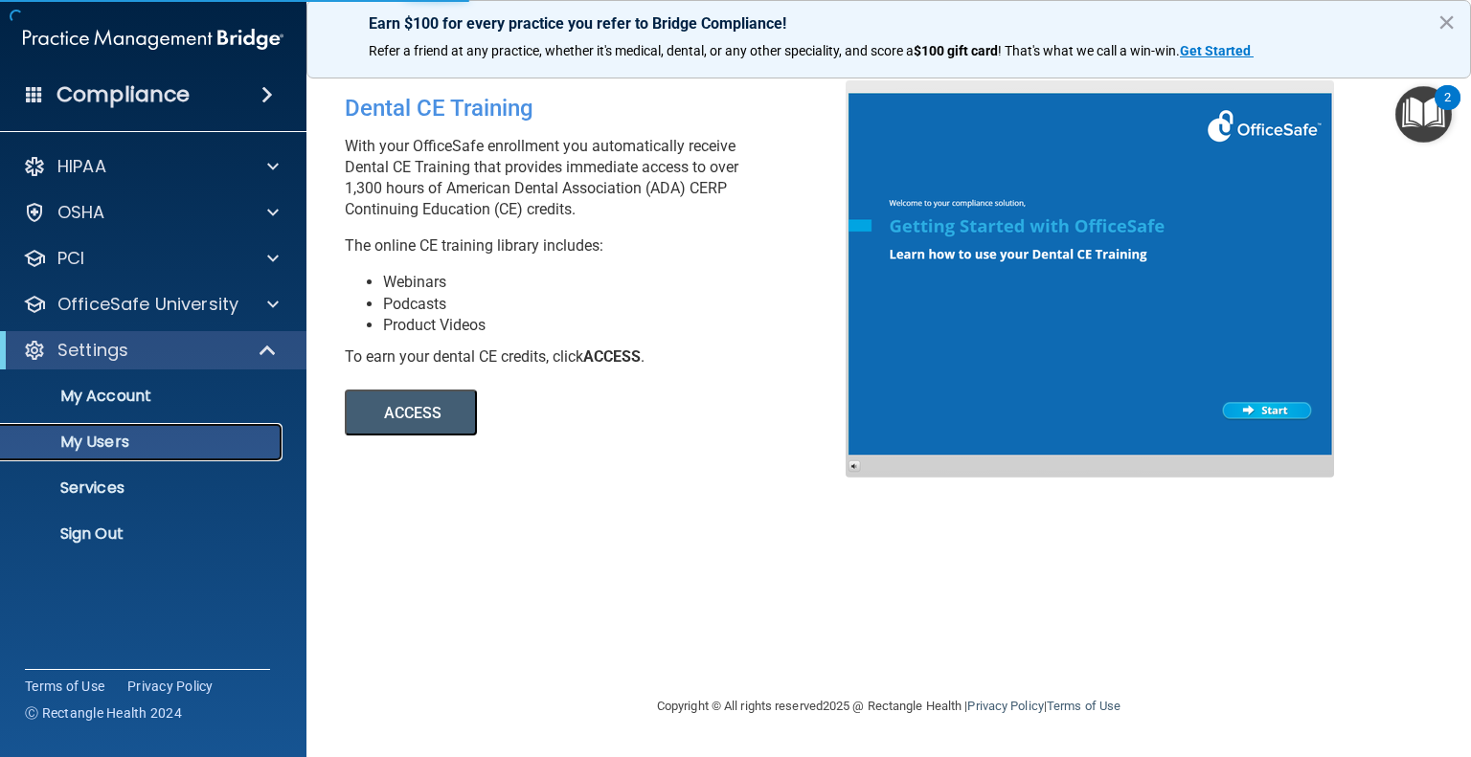
select select "20"
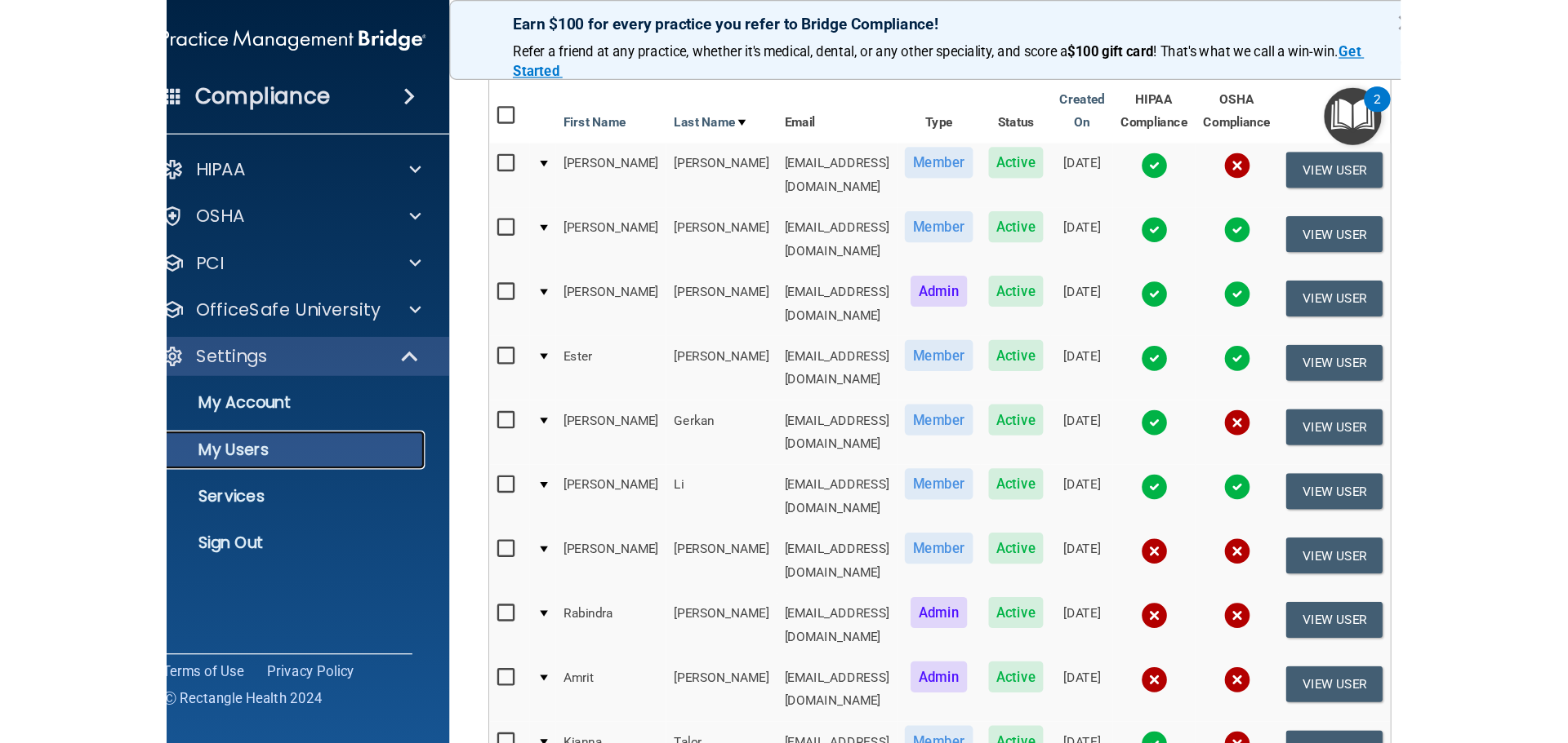
scroll to position [144, 0]
